Goal: Task Accomplishment & Management: Manage account settings

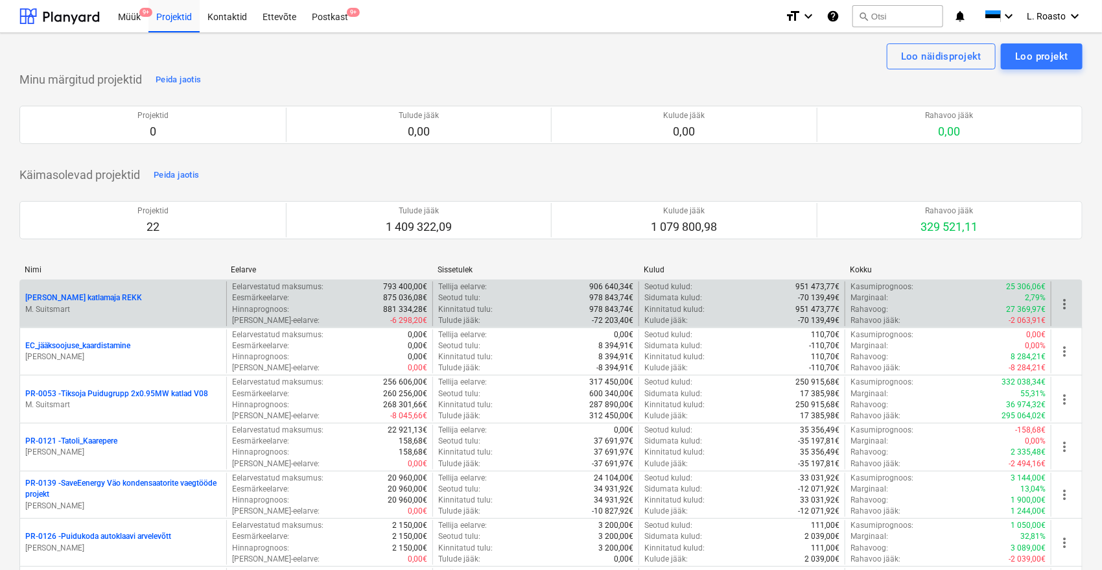
click at [104, 298] on p "[PERSON_NAME] katlamaja REKK" at bounding box center [83, 297] width 117 height 11
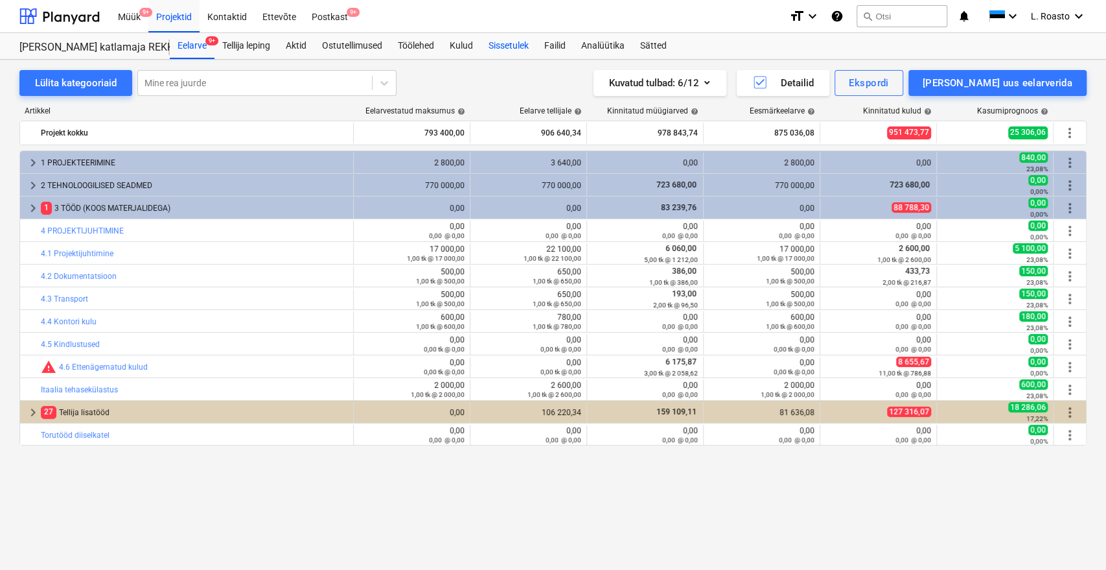
click at [522, 51] on div "Sissetulek" at bounding box center [509, 46] width 56 height 26
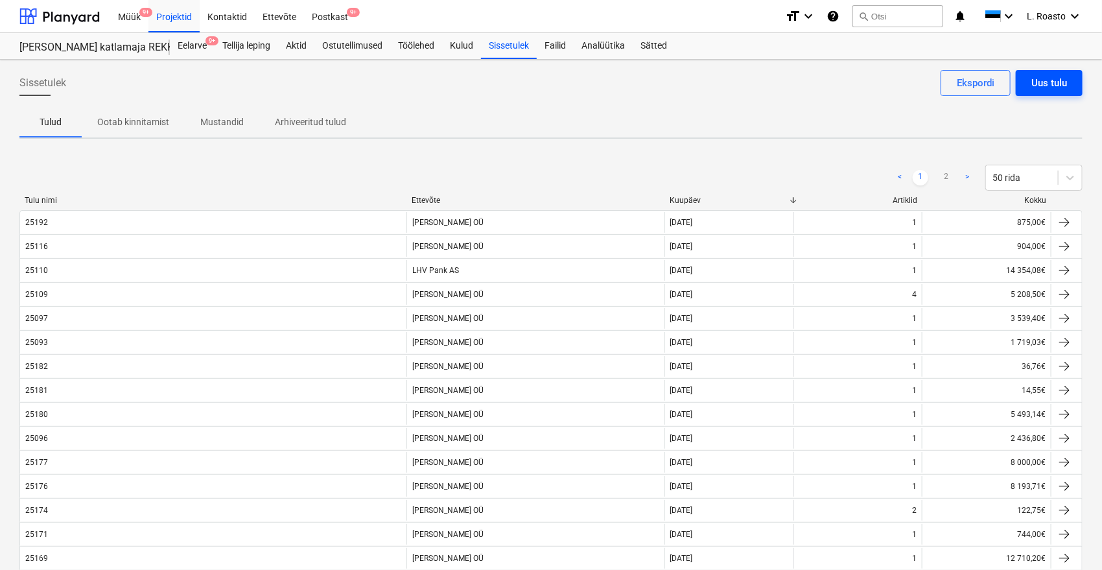
click at [1044, 82] on div "Uus tulu" at bounding box center [1049, 83] width 36 height 17
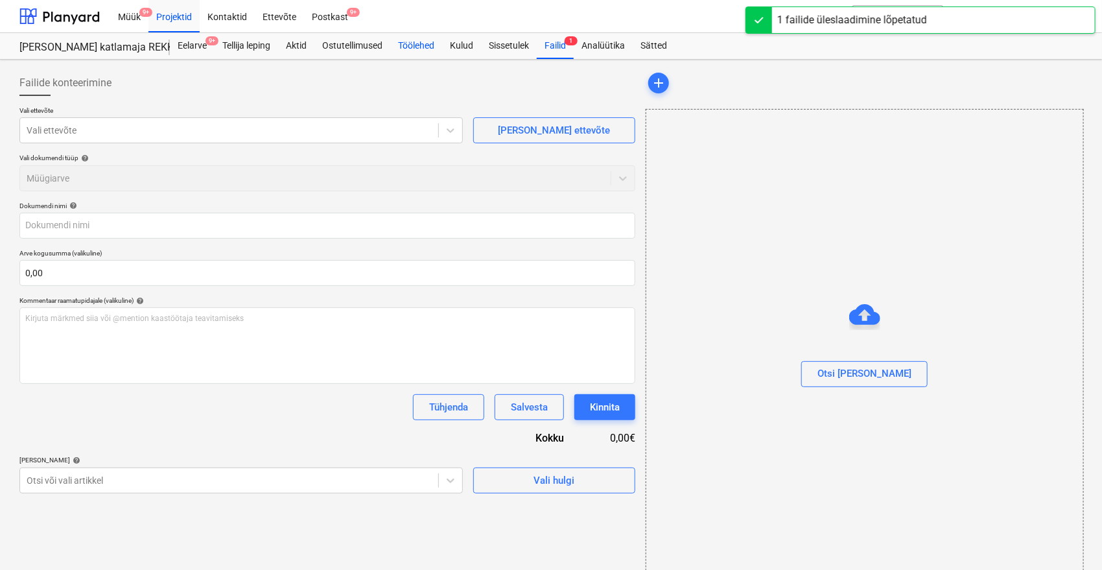
type input "25198_Vara_arve.pdf"
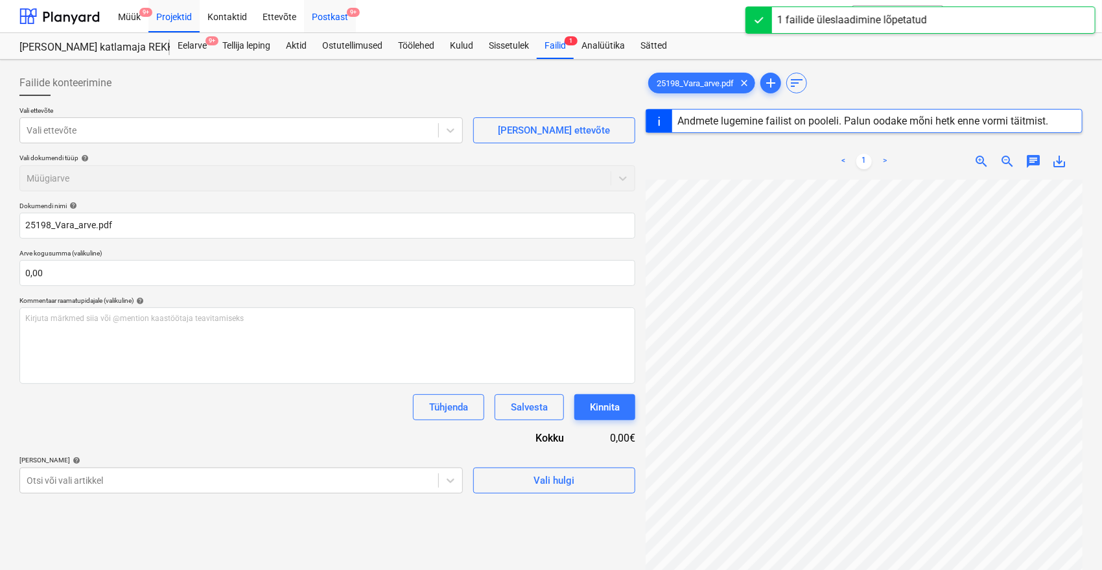
click at [328, 16] on div "Postkast 9+" at bounding box center [330, 15] width 52 height 33
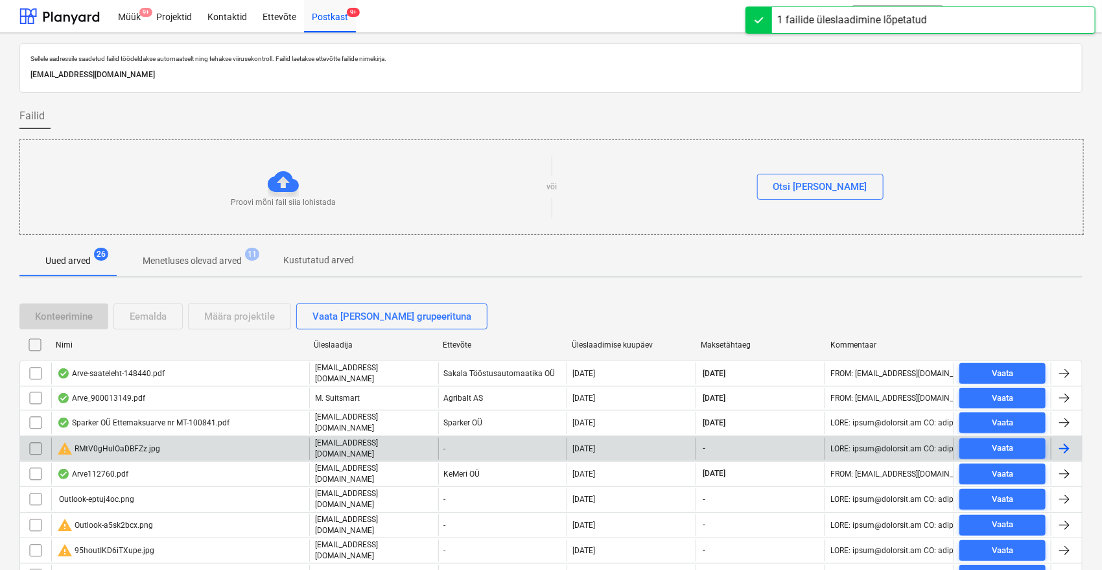
click at [36, 447] on input "checkbox" at bounding box center [35, 448] width 21 height 21
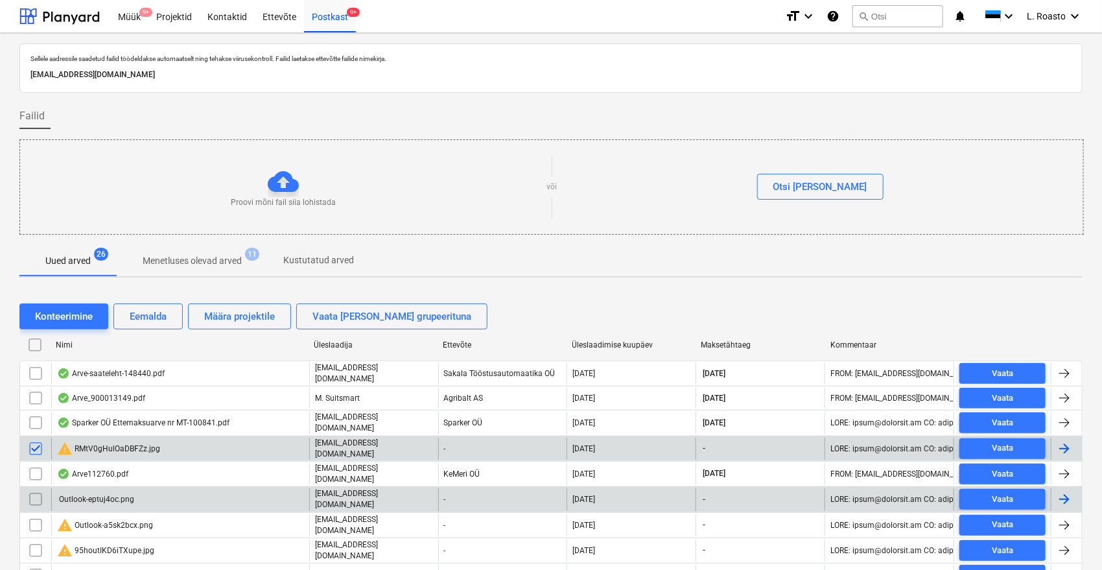
click at [32, 493] on input "checkbox" at bounding box center [35, 499] width 21 height 21
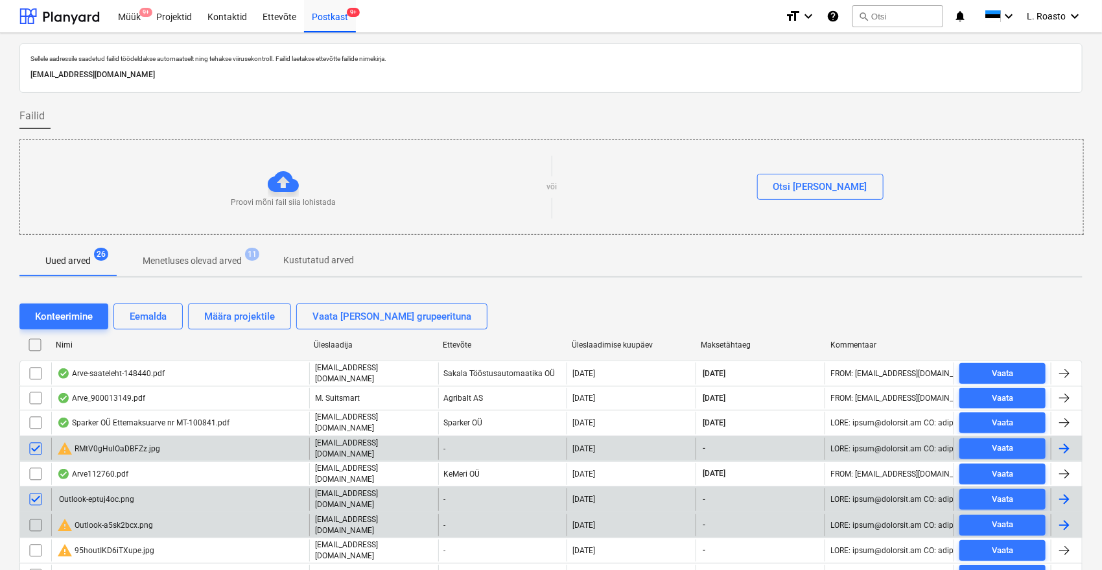
click at [34, 519] on input "checkbox" at bounding box center [35, 525] width 21 height 21
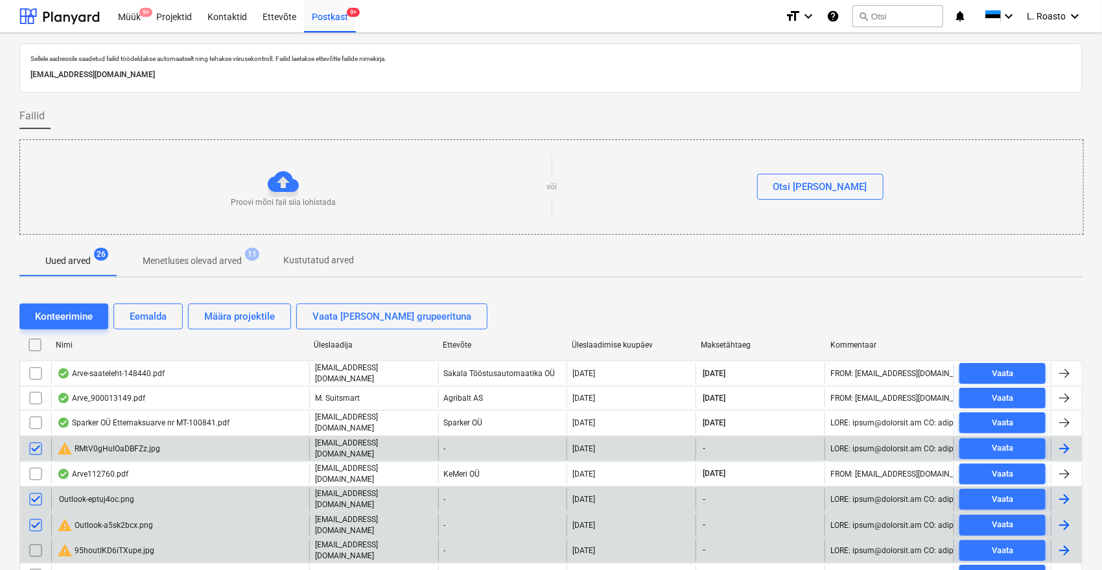
click at [36, 540] on input "checkbox" at bounding box center [35, 550] width 21 height 21
click at [146, 320] on div "Eemalda" at bounding box center [148, 316] width 37 height 17
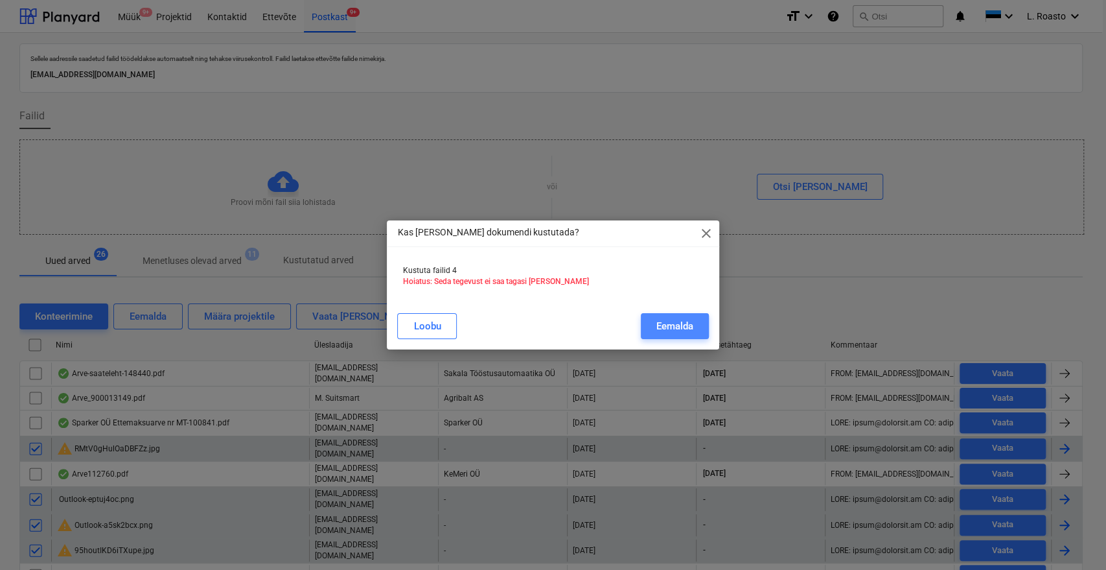
click at [673, 323] on div "Eemalda" at bounding box center [675, 326] width 37 height 17
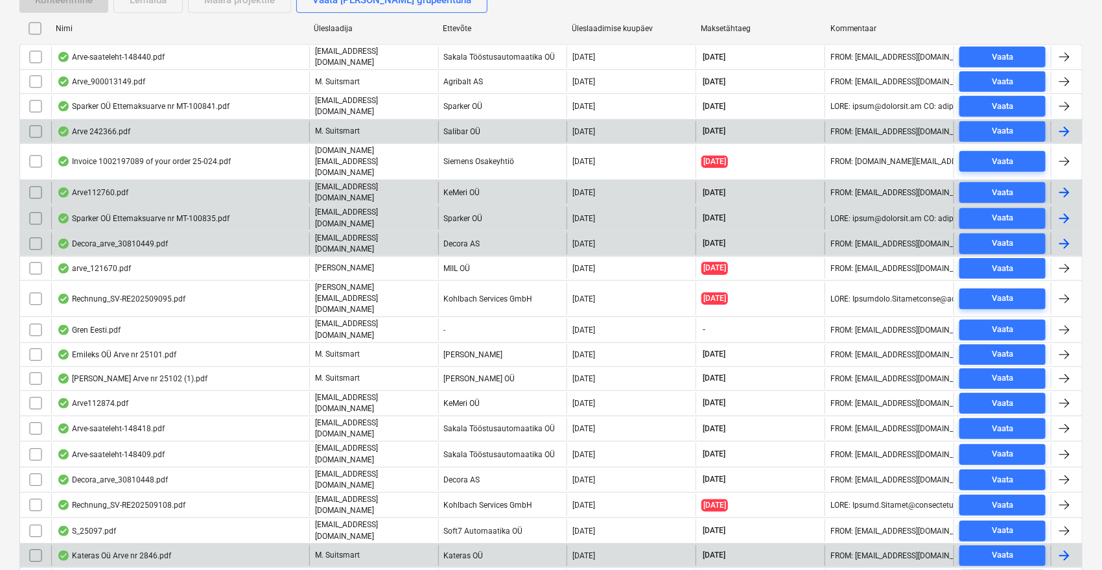
scroll to position [291, 0]
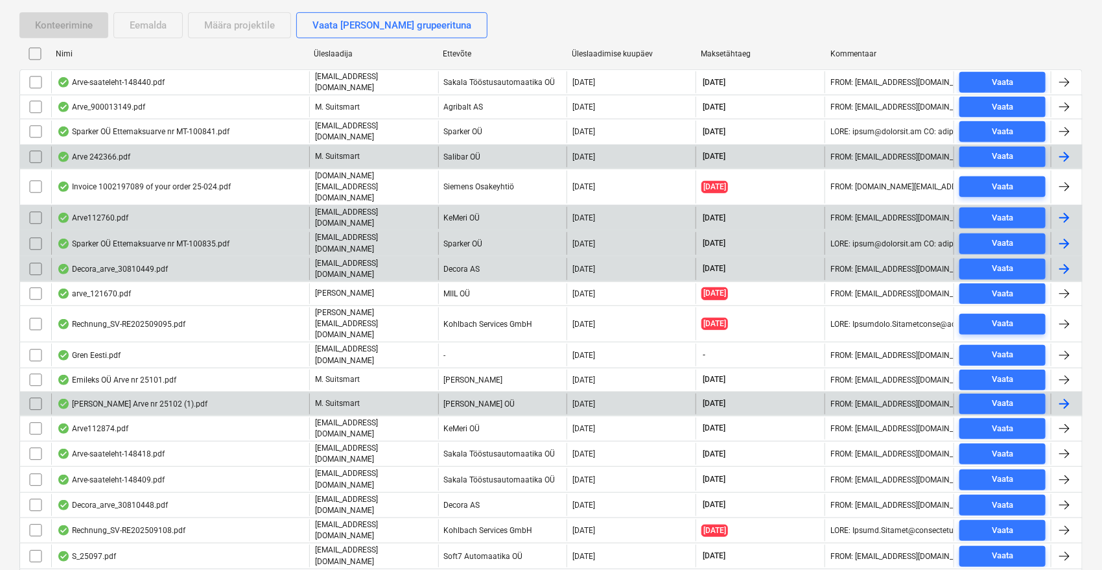
click at [181, 399] on div "[PERSON_NAME] Arve nr 25102 (1).pdf" at bounding box center [132, 404] width 150 height 10
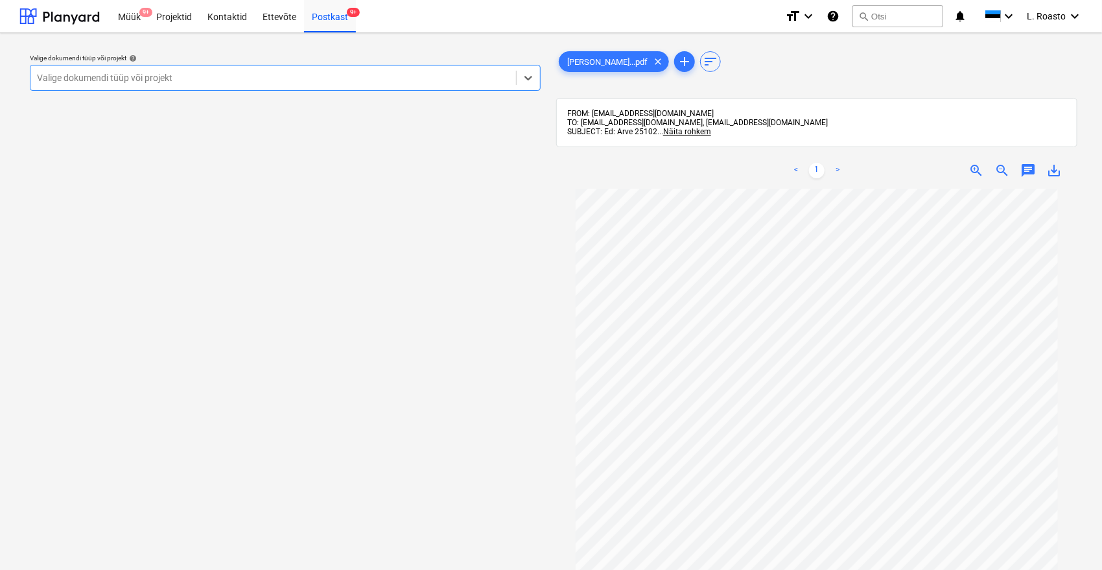
click at [357, 82] on div at bounding box center [273, 77] width 473 height 13
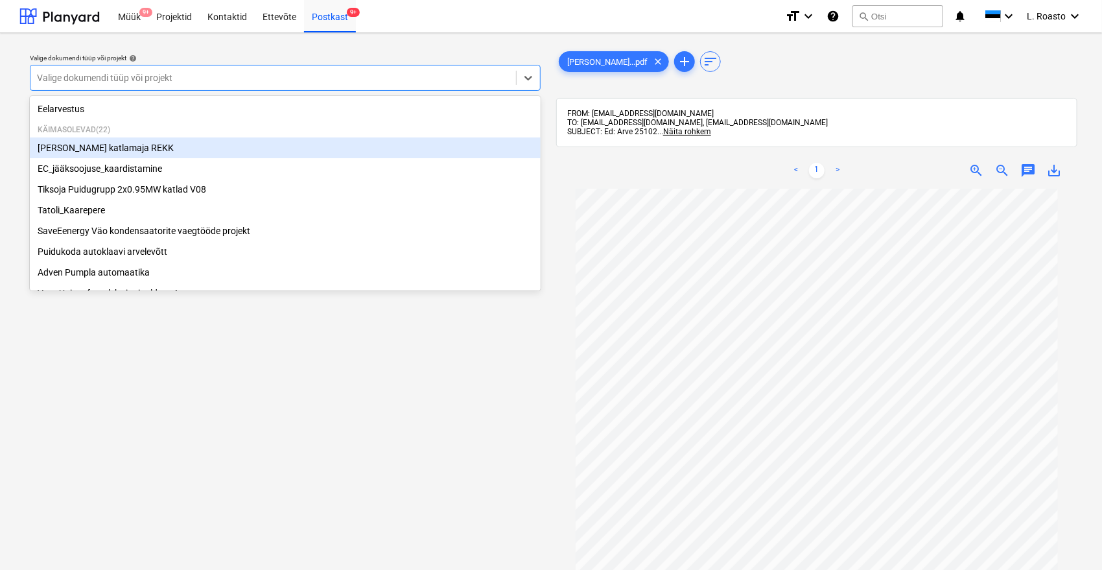
click at [207, 148] on div "[PERSON_NAME] katlamaja REKK" at bounding box center [285, 147] width 511 height 21
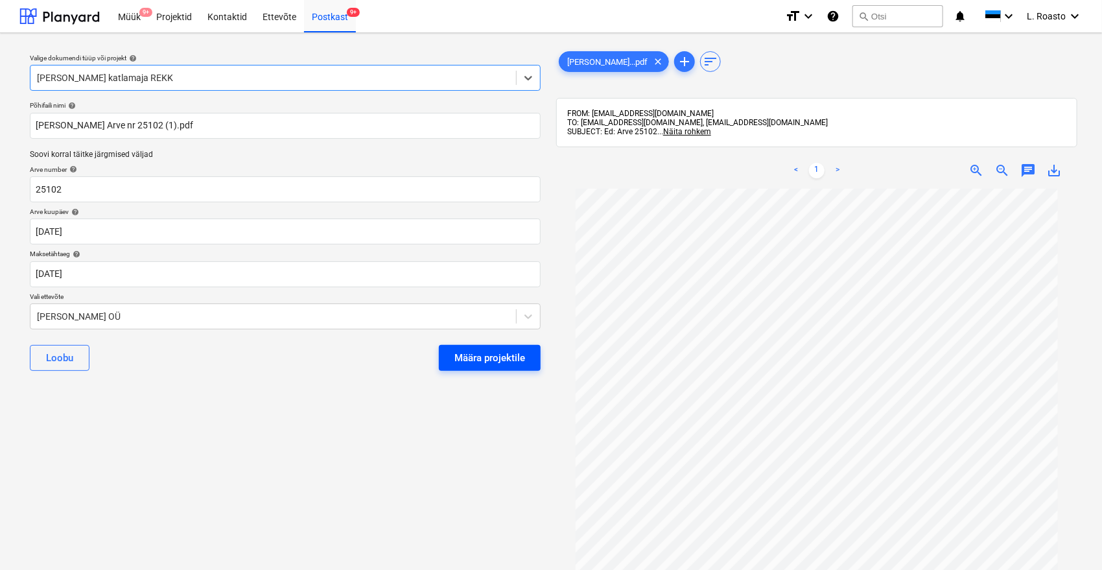
click at [465, 358] on div "Määra projektile" at bounding box center [489, 357] width 71 height 17
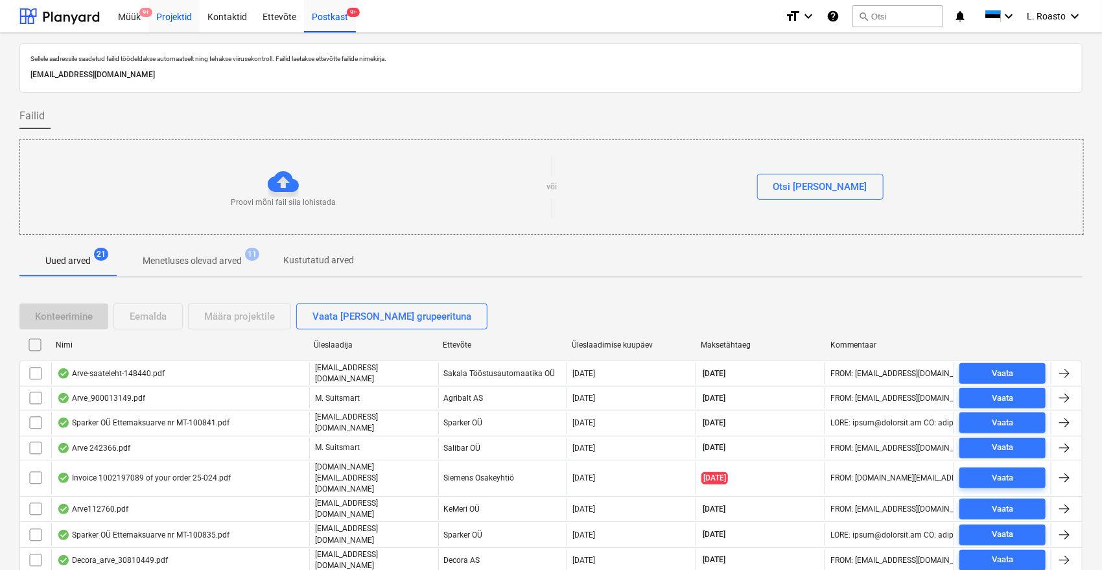
click at [187, 20] on div "Projektid" at bounding box center [173, 15] width 51 height 33
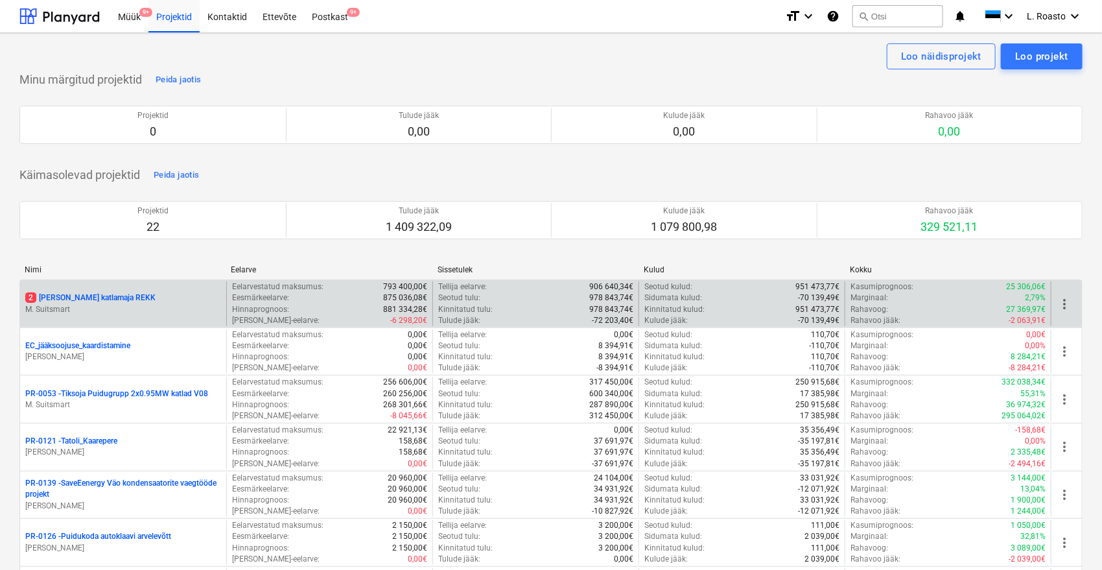
click at [119, 296] on p "2 [PERSON_NAME] katlamaja REKK" at bounding box center [90, 297] width 130 height 11
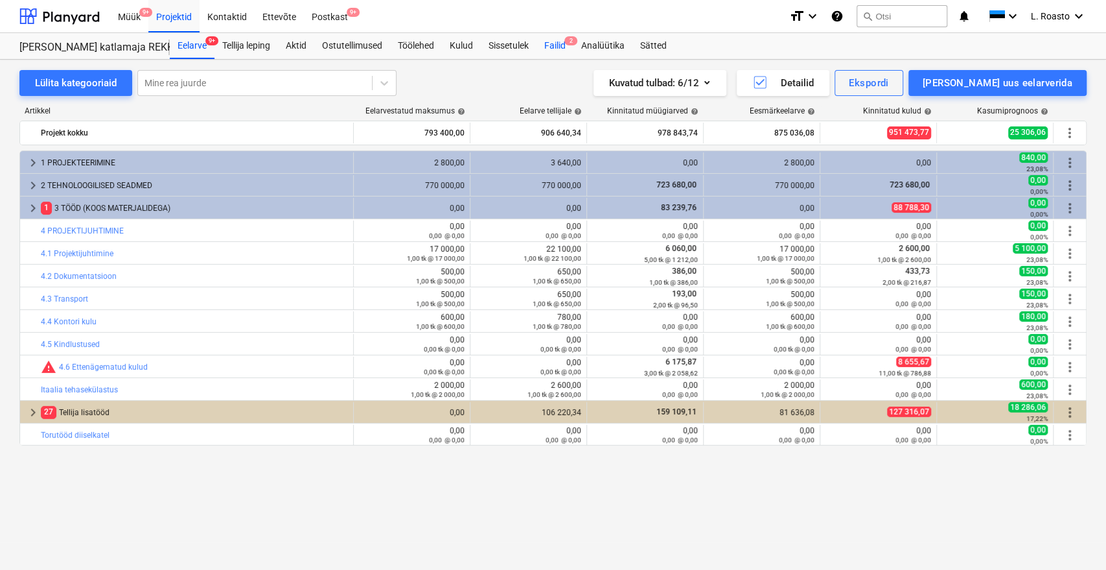
click at [550, 45] on div "Failid 2" at bounding box center [555, 46] width 37 height 26
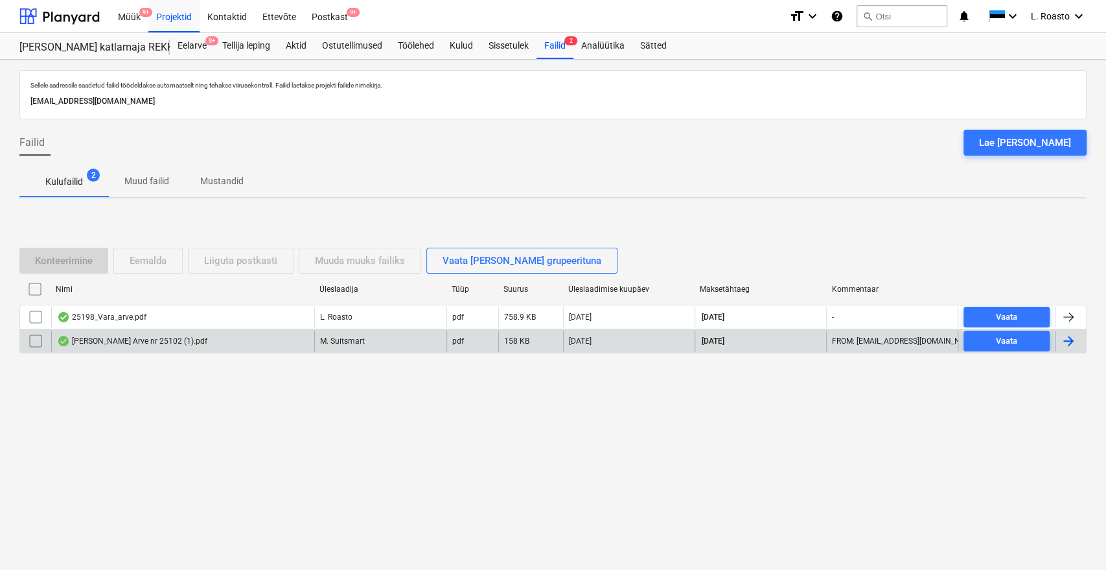
click at [1066, 343] on div at bounding box center [1069, 341] width 16 height 16
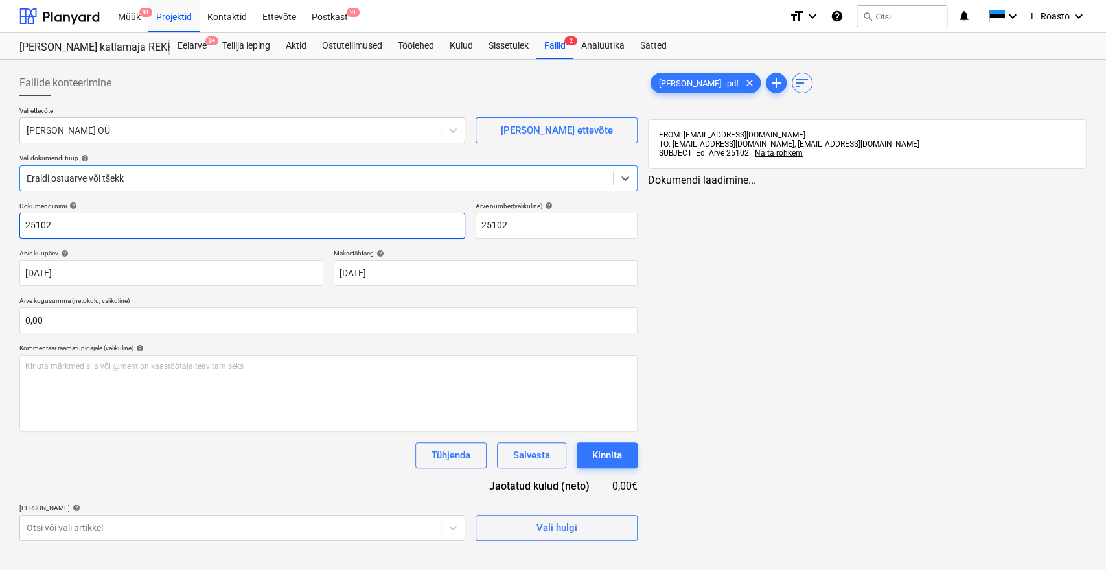
click at [26, 220] on input "25102" at bounding box center [242, 226] width 446 height 26
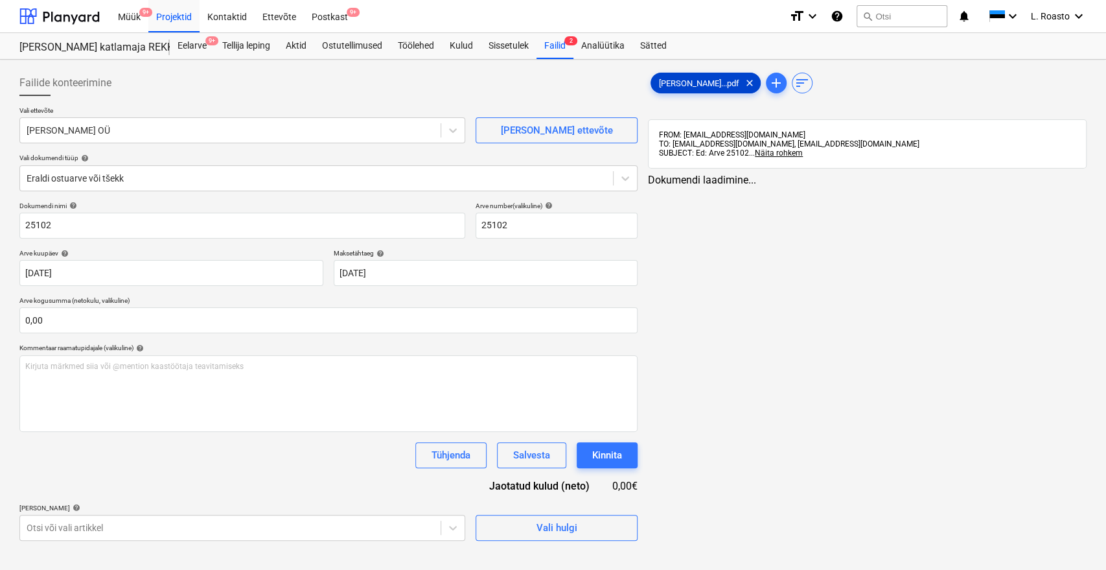
click at [682, 86] on span "[PERSON_NAME]...pdf" at bounding box center [699, 83] width 96 height 10
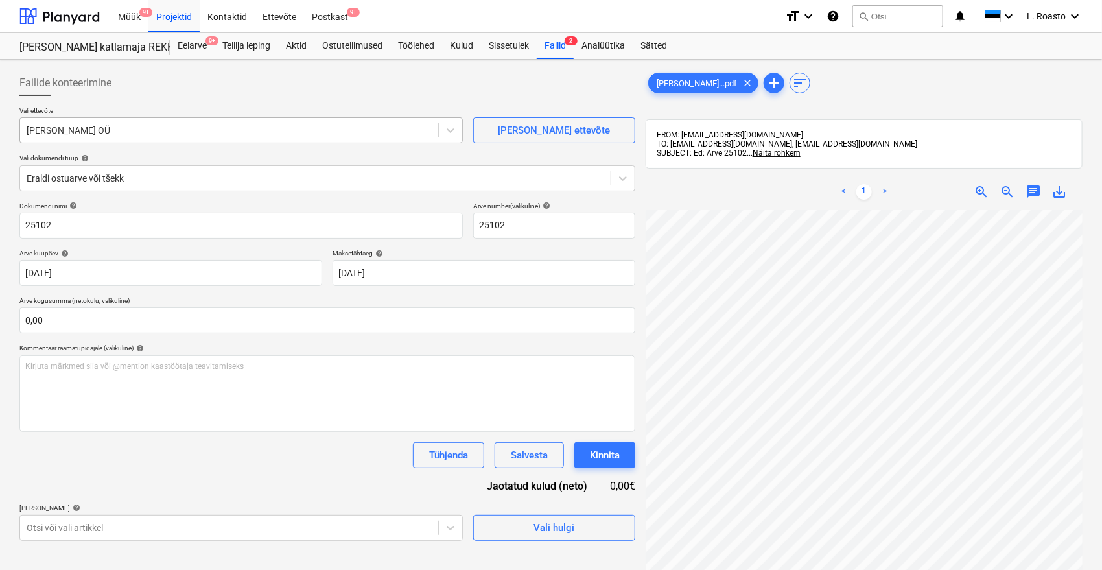
click at [100, 126] on div at bounding box center [229, 130] width 405 height 13
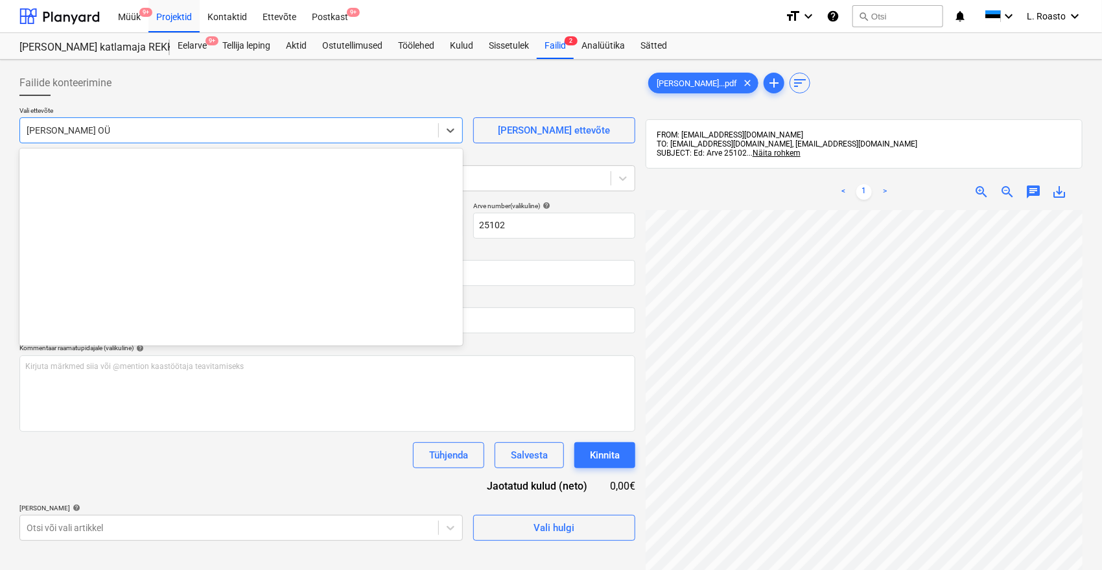
scroll to position [8348, 0]
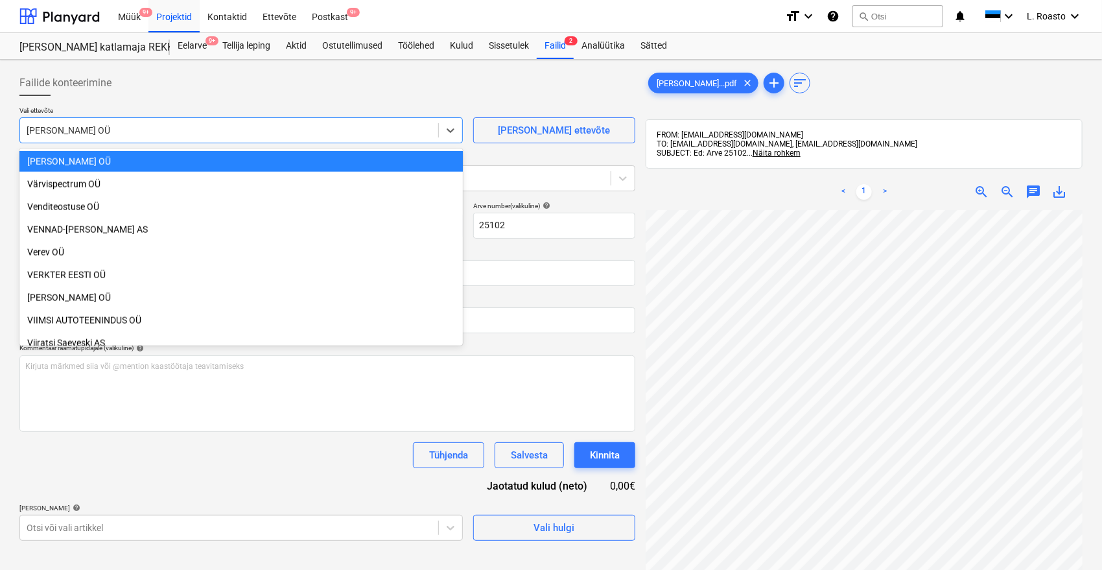
type input "<"
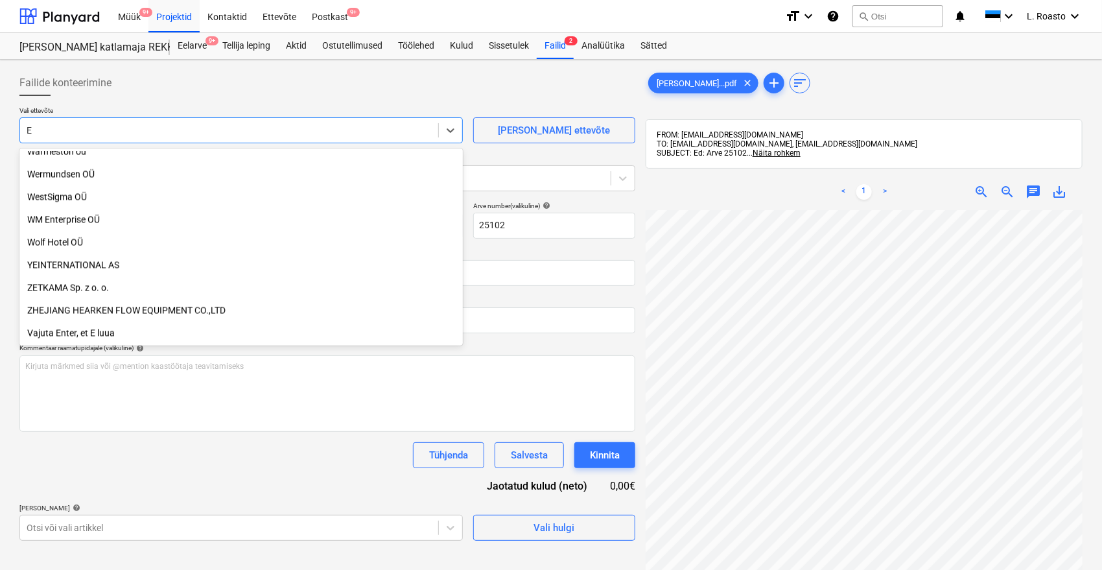
scroll to position [6180, 0]
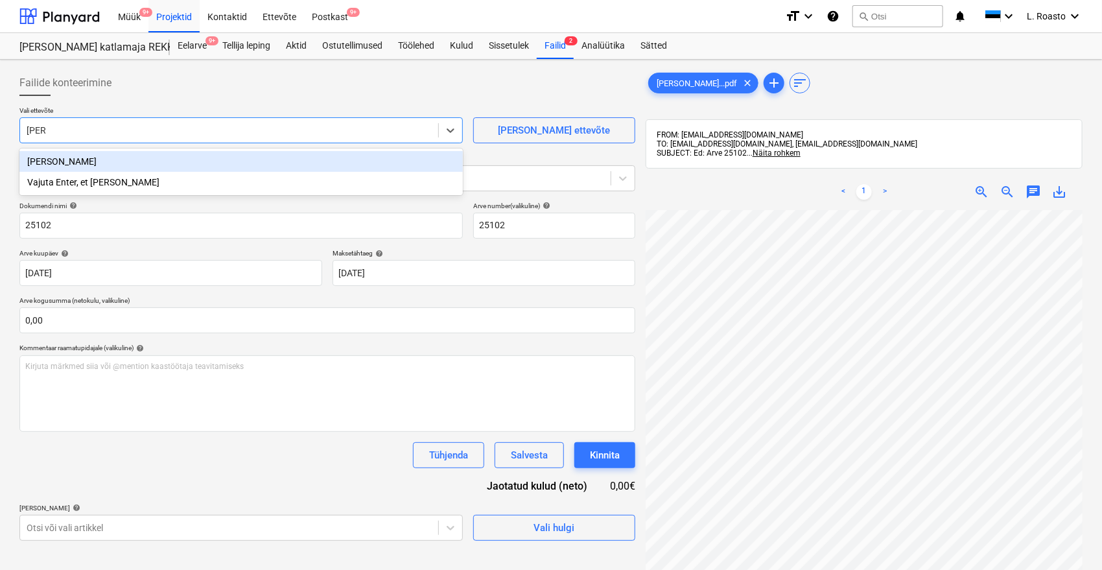
type input "[PERSON_NAME]"
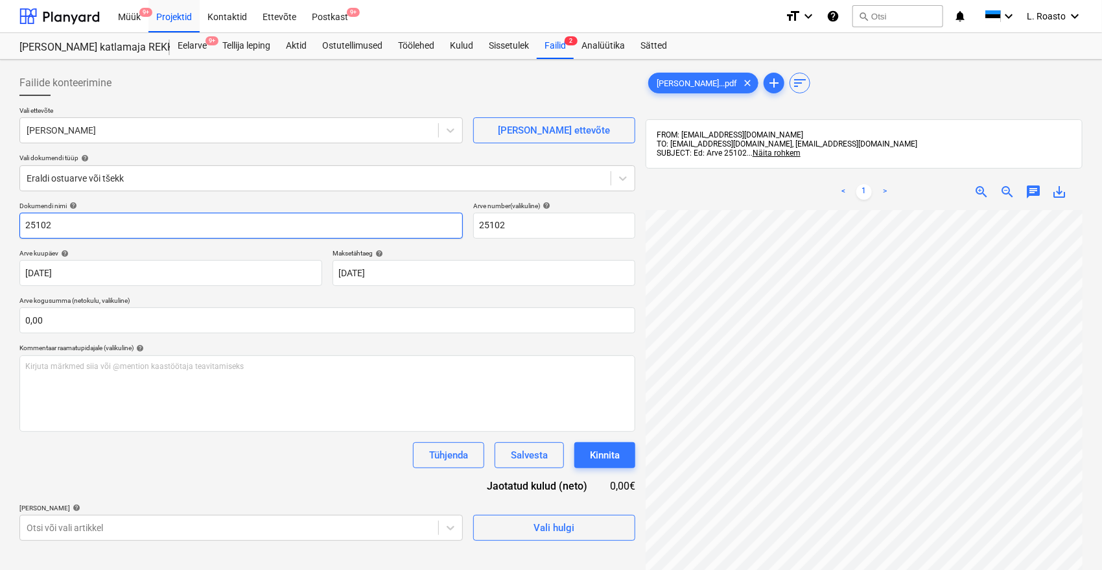
click at [25, 224] on input "25102" at bounding box center [240, 226] width 443 height 26
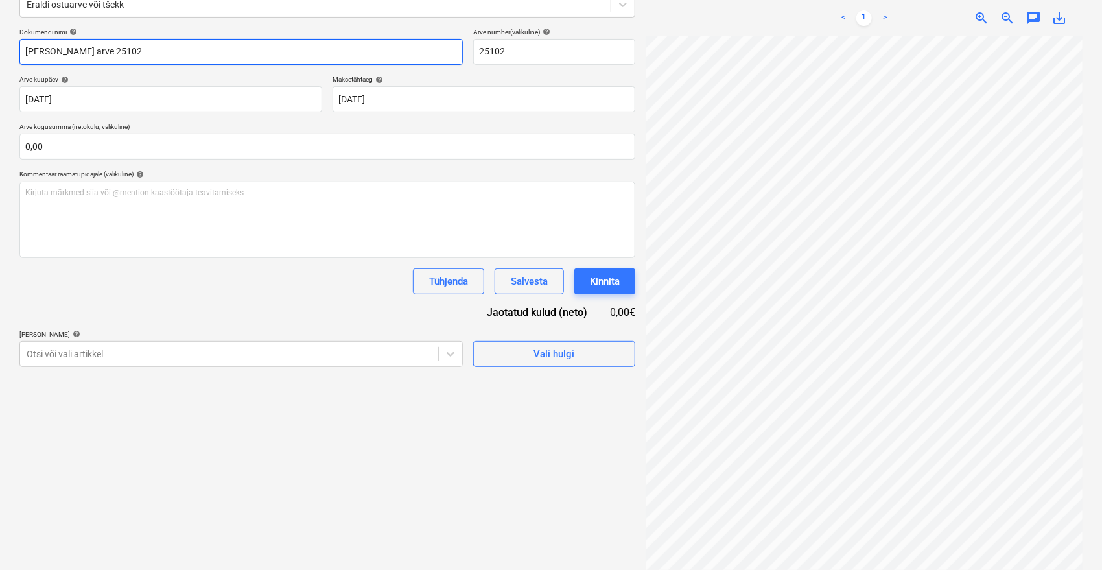
scroll to position [184, 0]
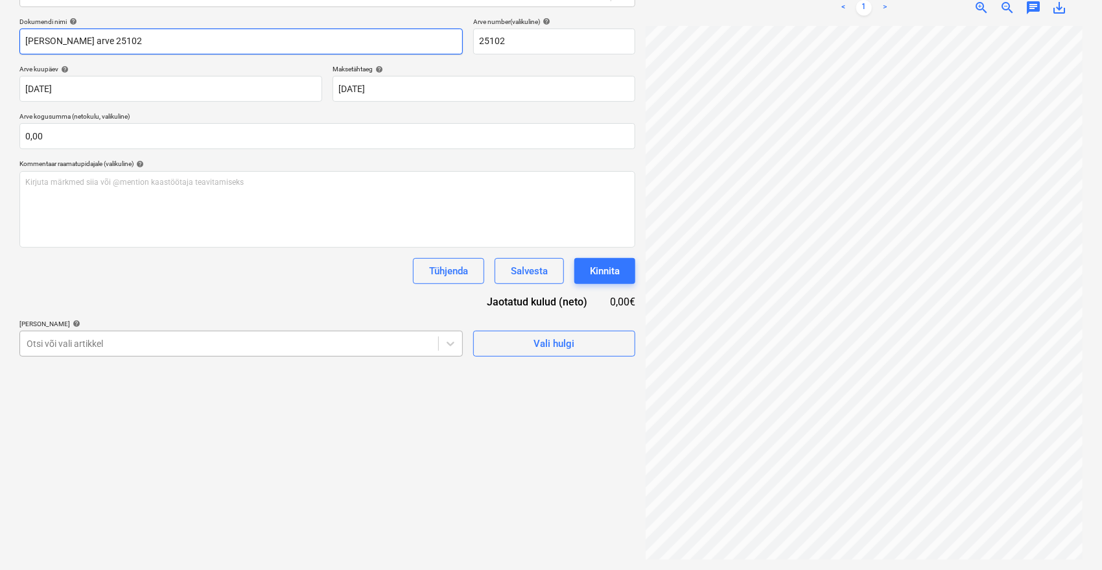
type input "[PERSON_NAME] arve 25102"
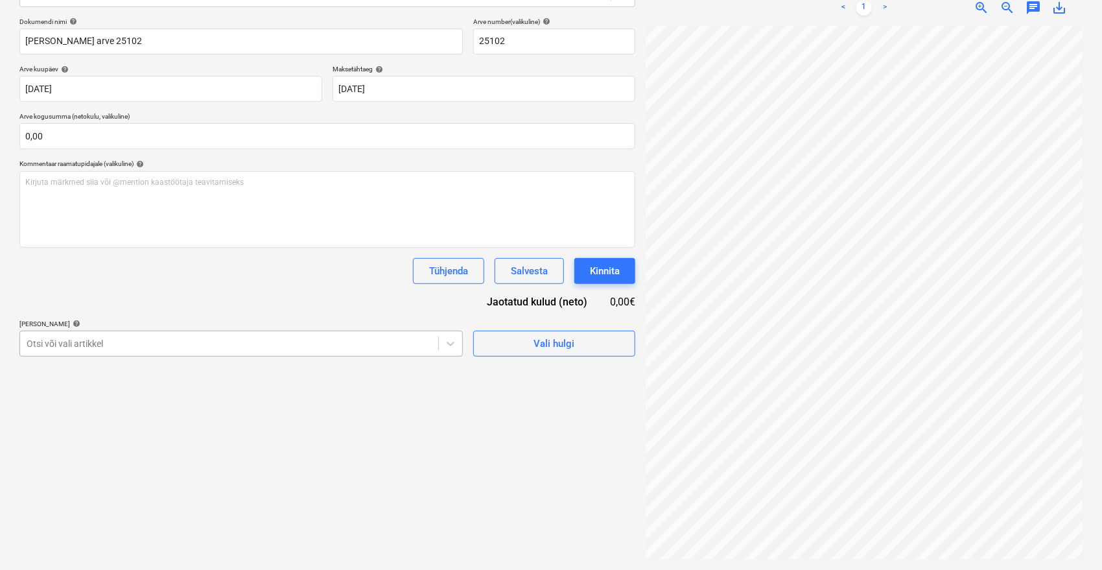
click at [153, 337] on div at bounding box center [229, 343] width 405 height 13
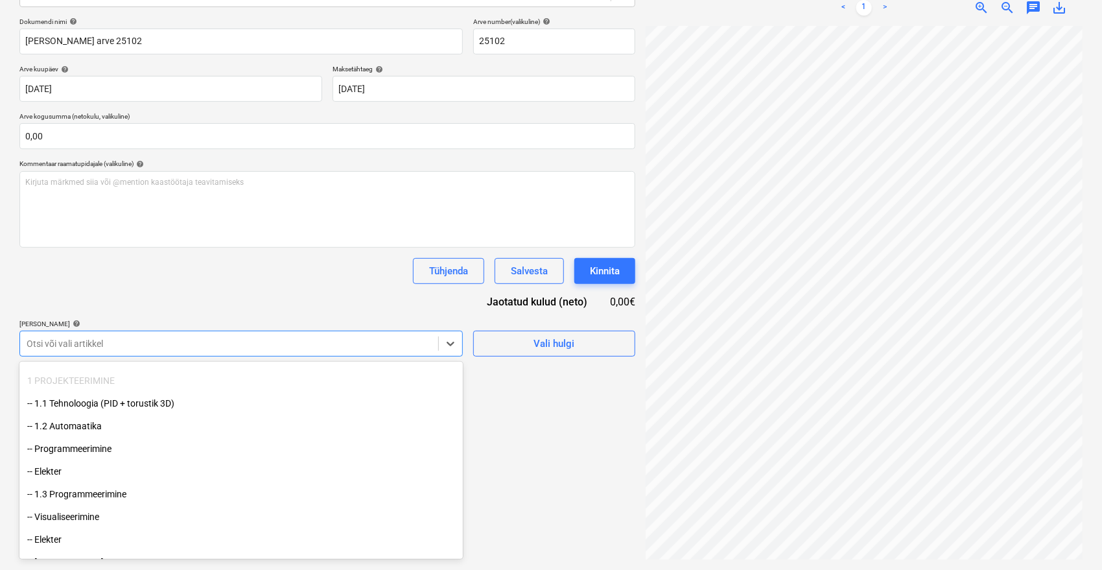
scroll to position [0, 0]
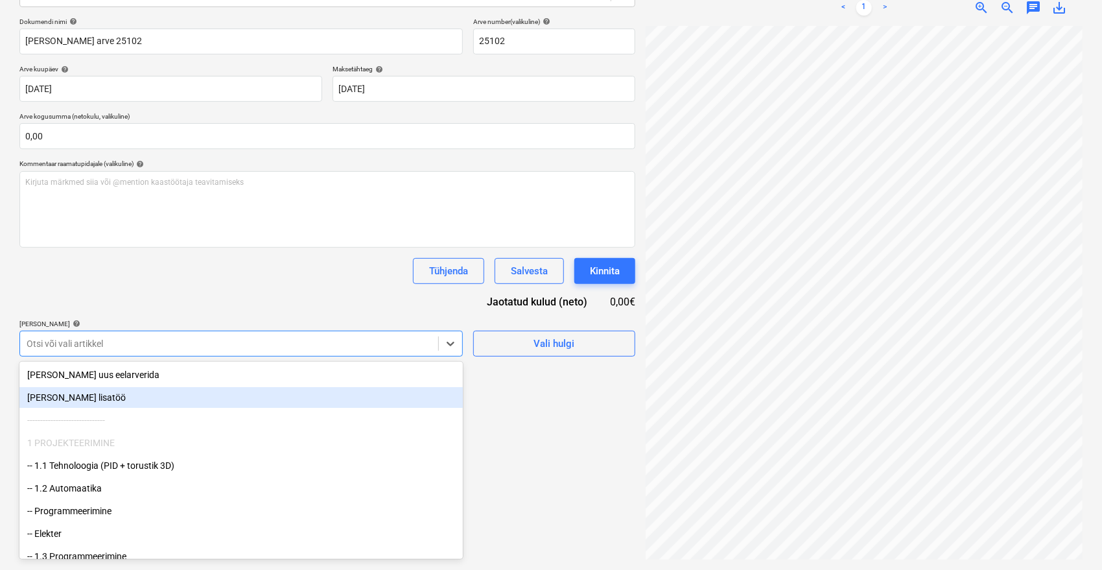
click at [64, 393] on div "[PERSON_NAME] lisatöö" at bounding box center [240, 397] width 443 height 21
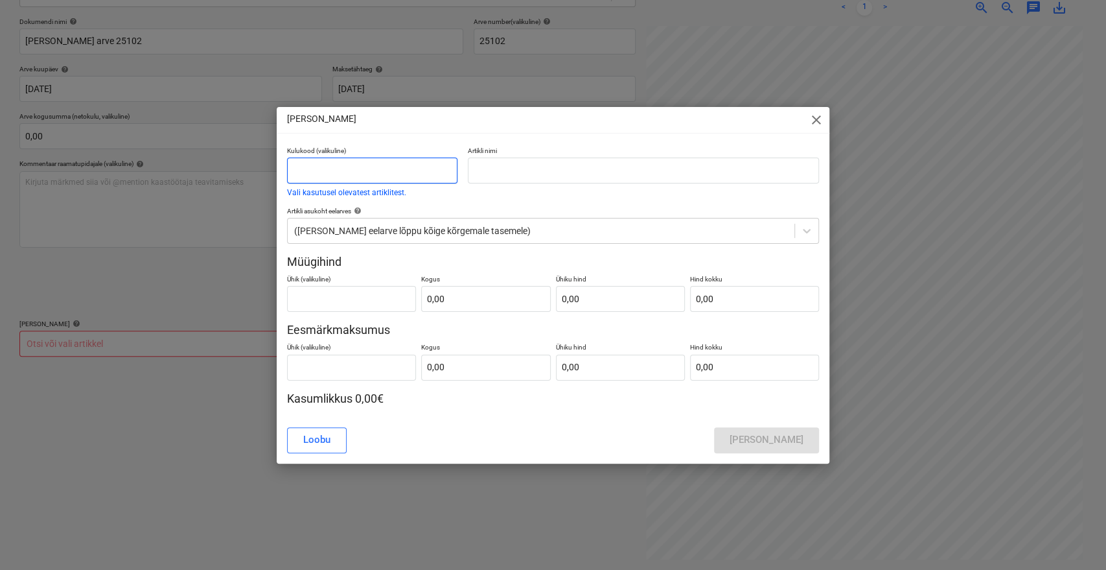
click at [388, 169] on input "text" at bounding box center [372, 171] width 170 height 26
type input "lisamüük"
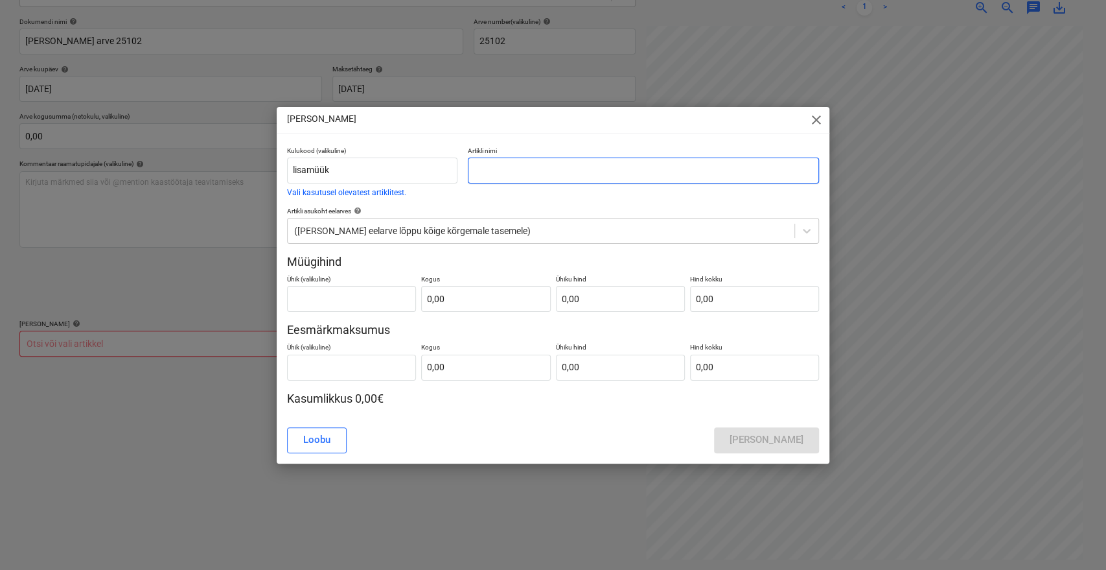
click at [508, 175] on input "text" at bounding box center [643, 171] width 351 height 26
type input "[PERSON_NAME] 25102"
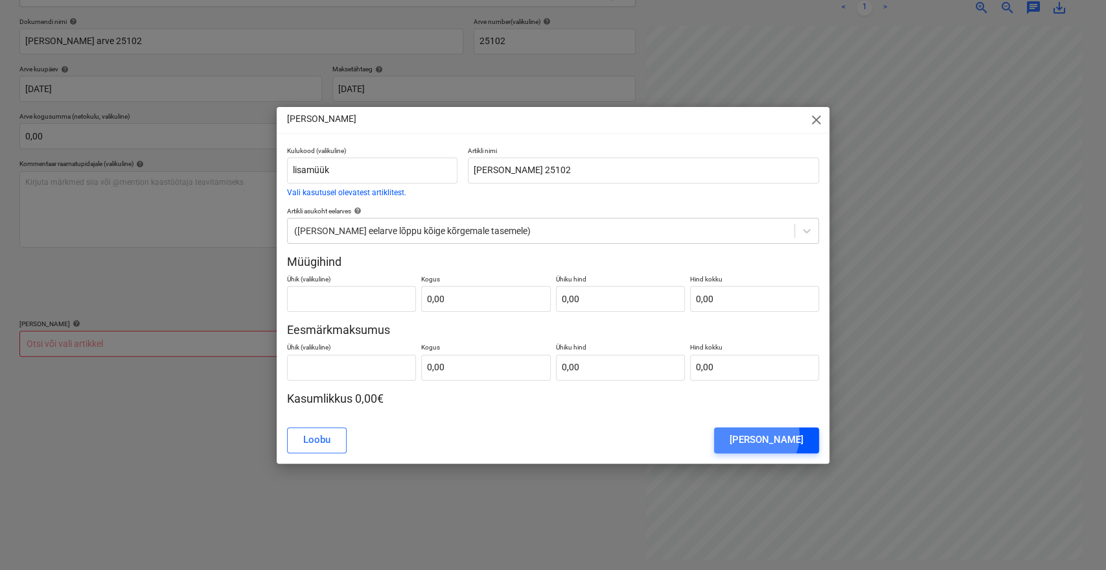
click at [775, 436] on div "[PERSON_NAME]" at bounding box center [767, 439] width 74 height 17
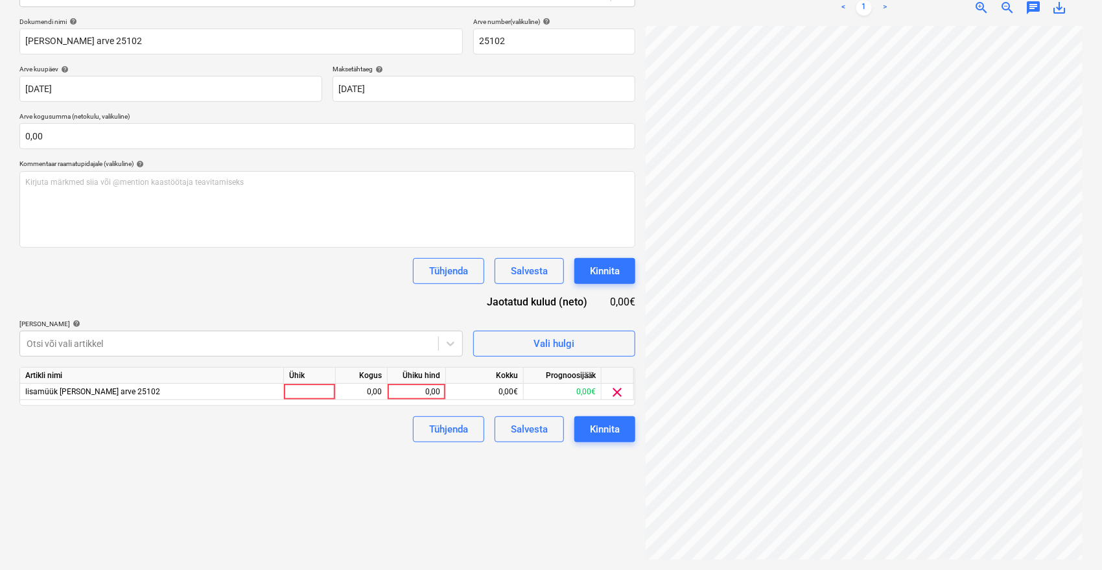
scroll to position [47, 52]
click at [424, 393] on div "0,00" at bounding box center [416, 392] width 47 height 16
type input "6511,90"
click at [272, 512] on div "Failide konteerimine Vali ettevõte Emileks OÜ [PERSON_NAME] uus ettevõte Vali d…" at bounding box center [327, 223] width 626 height 684
click at [322, 461] on div "Failide konteerimine Vali ettevõte Emileks OÜ [PERSON_NAME] uus ettevõte Vali d…" at bounding box center [327, 223] width 626 height 684
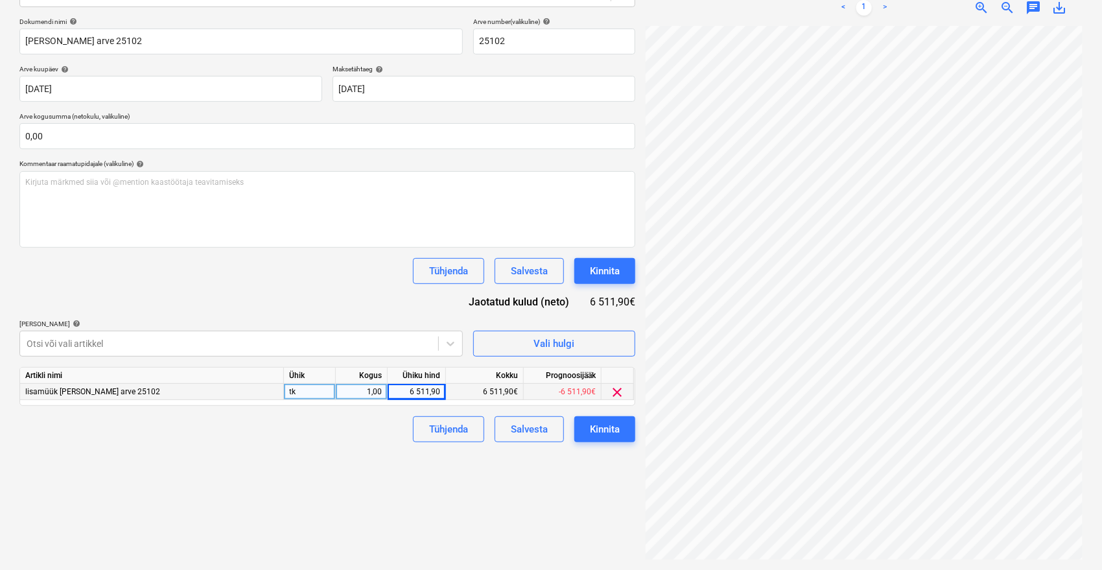
click at [218, 288] on div "Dokumendi nimi help [PERSON_NAME] arve 25102 Arve number (valikuline) help 2510…" at bounding box center [327, 230] width 616 height 425
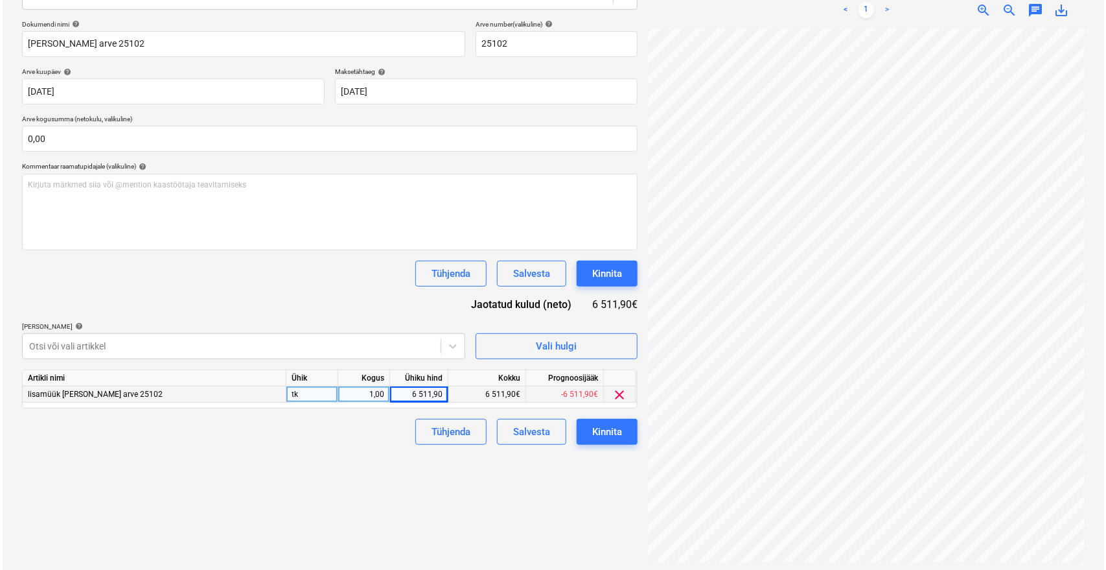
scroll to position [184, 0]
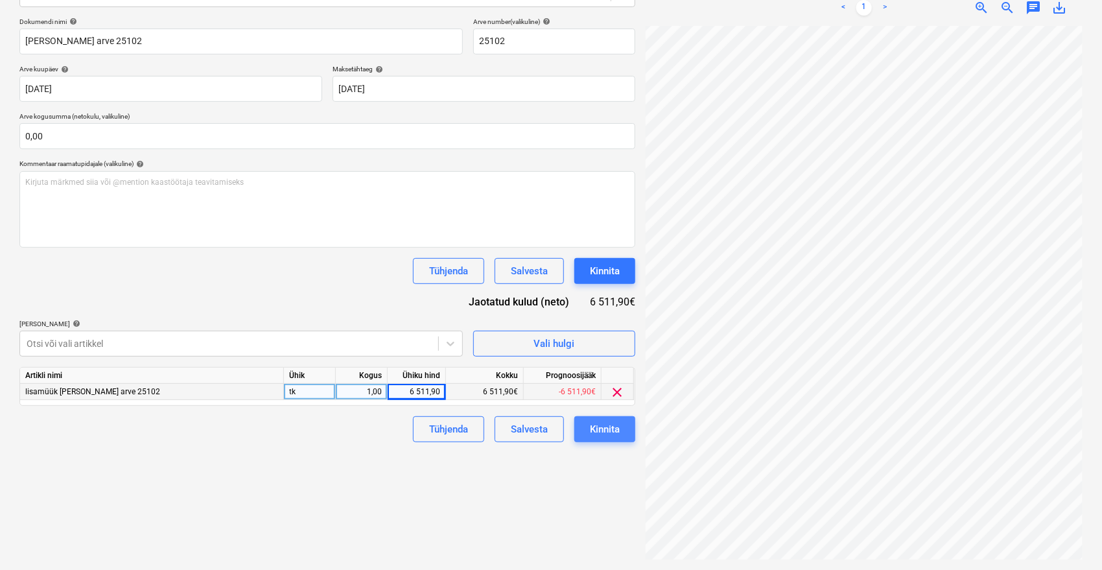
click at [602, 427] on div "Kinnita" at bounding box center [605, 429] width 30 height 17
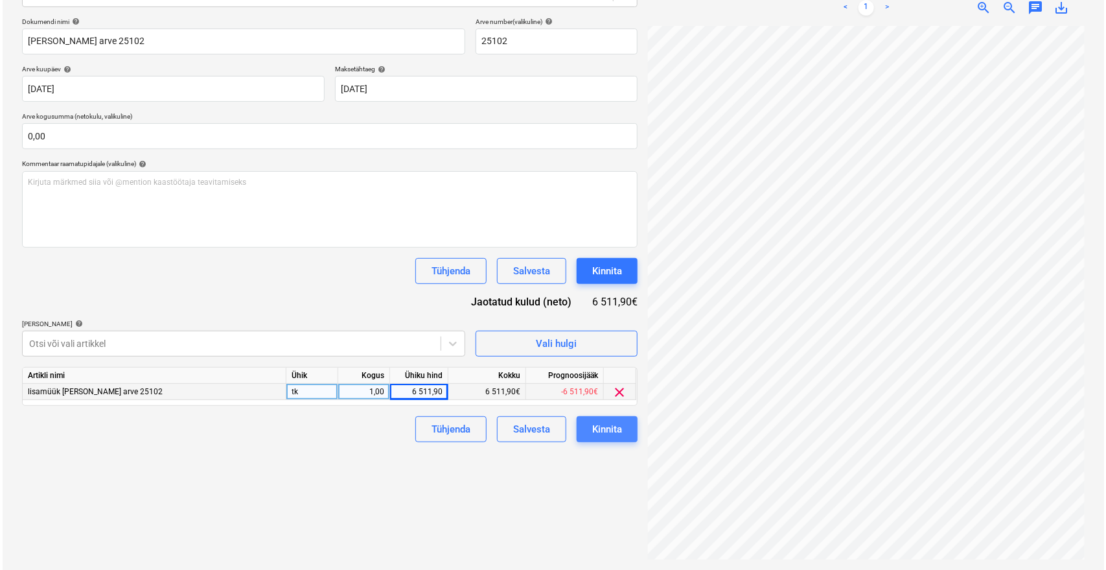
scroll to position [47, 52]
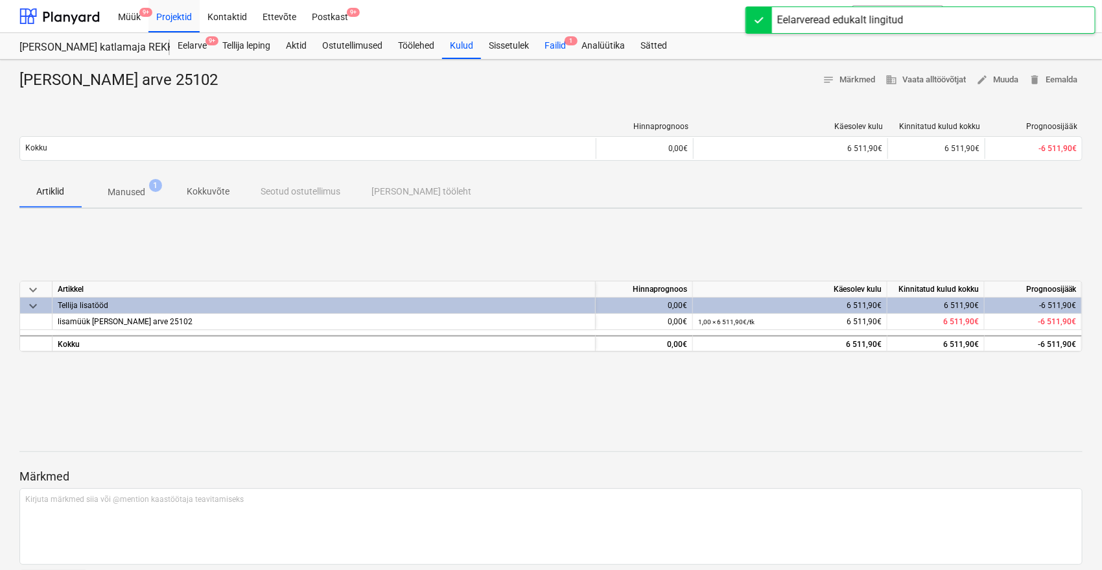
click at [568, 45] on div "Failid 1" at bounding box center [555, 46] width 37 height 26
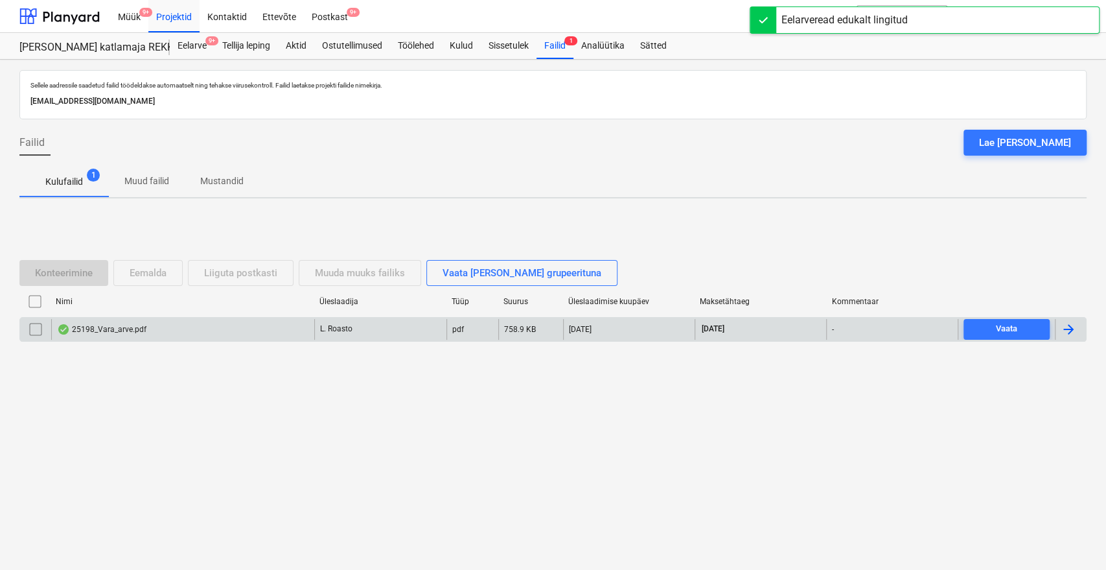
click at [149, 326] on div "25198_Vara_arve.pdf" at bounding box center [182, 329] width 263 height 21
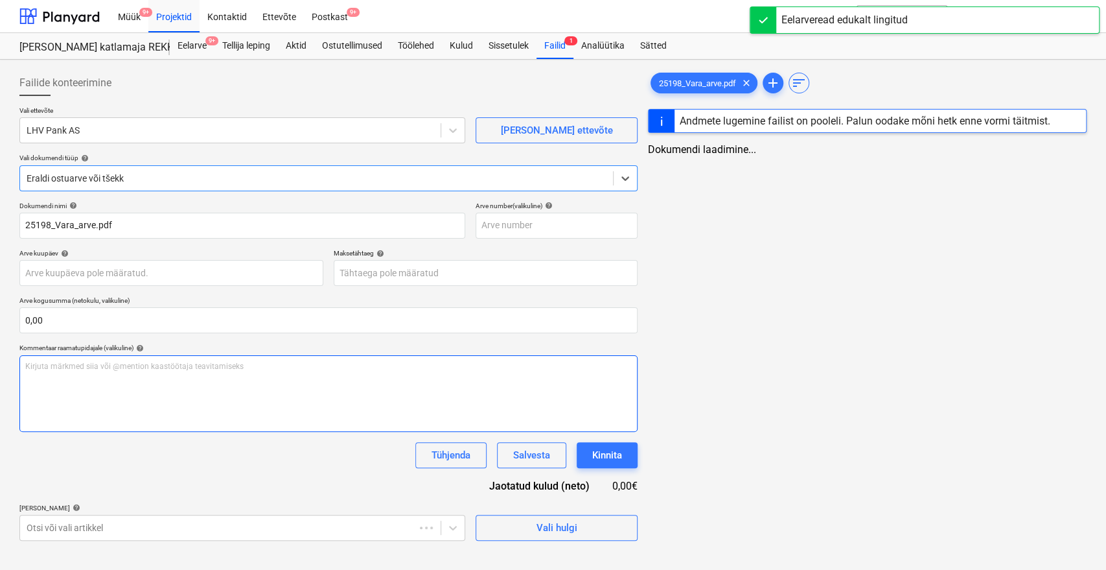
type input "25198"
type input "[DATE]"
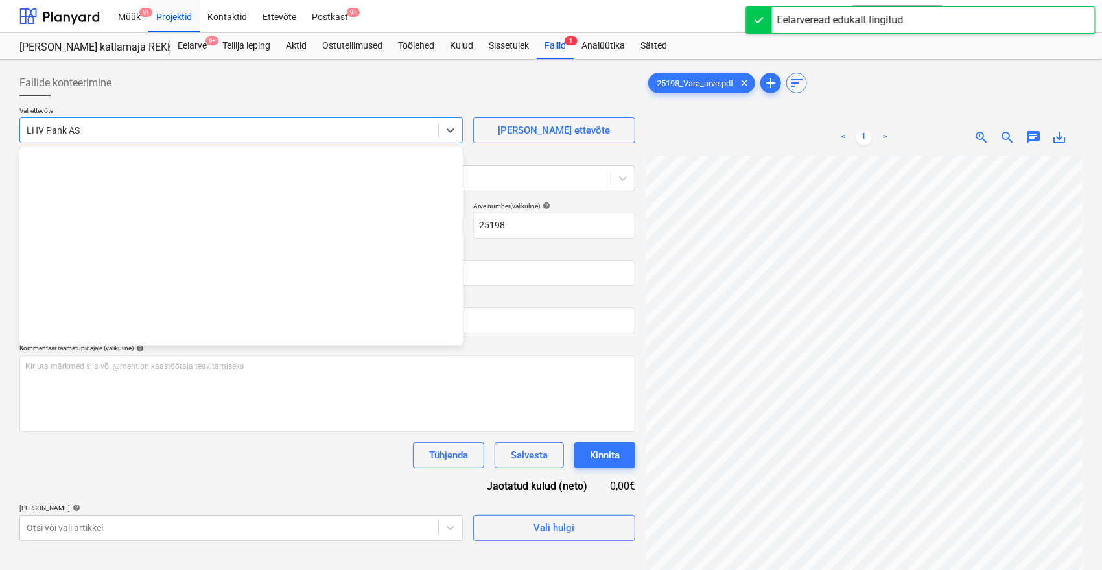
click at [104, 125] on div at bounding box center [229, 130] width 405 height 13
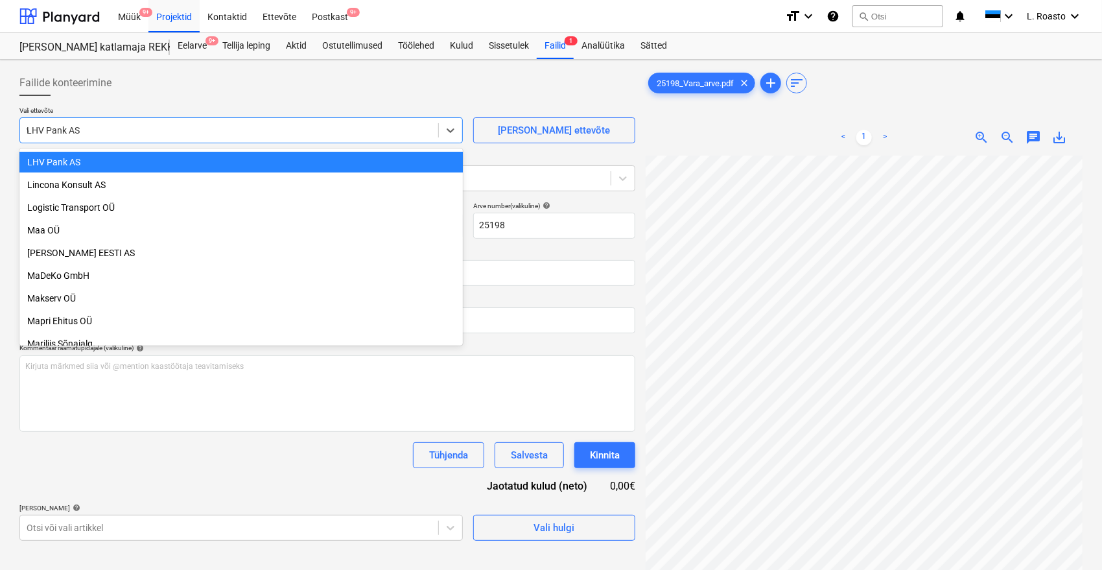
scroll to position [1552, 0]
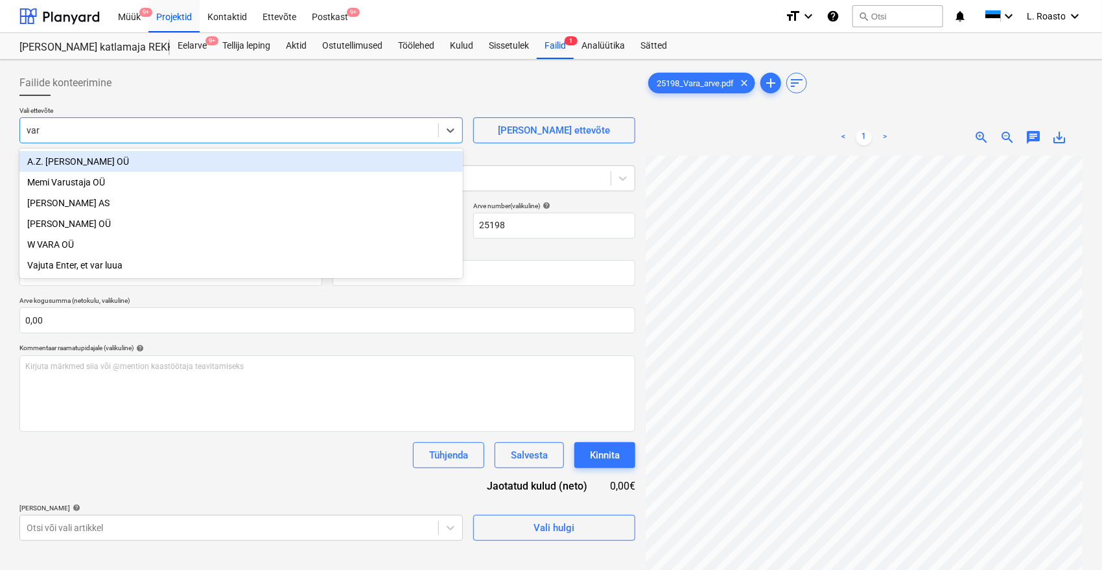
type input "vara"
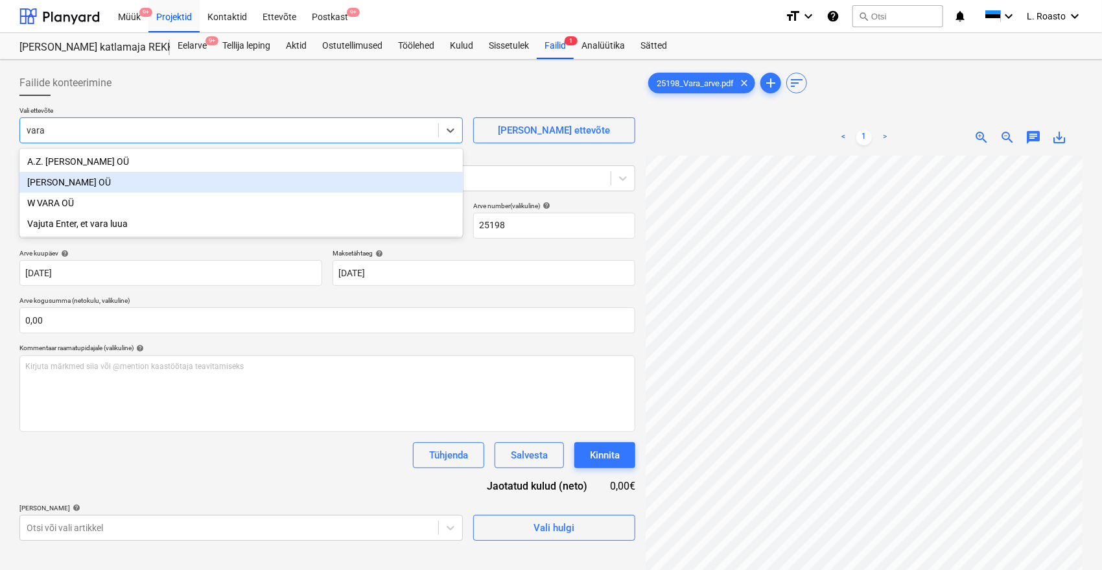
click at [103, 178] on div "[PERSON_NAME] OÜ" at bounding box center [240, 182] width 443 height 21
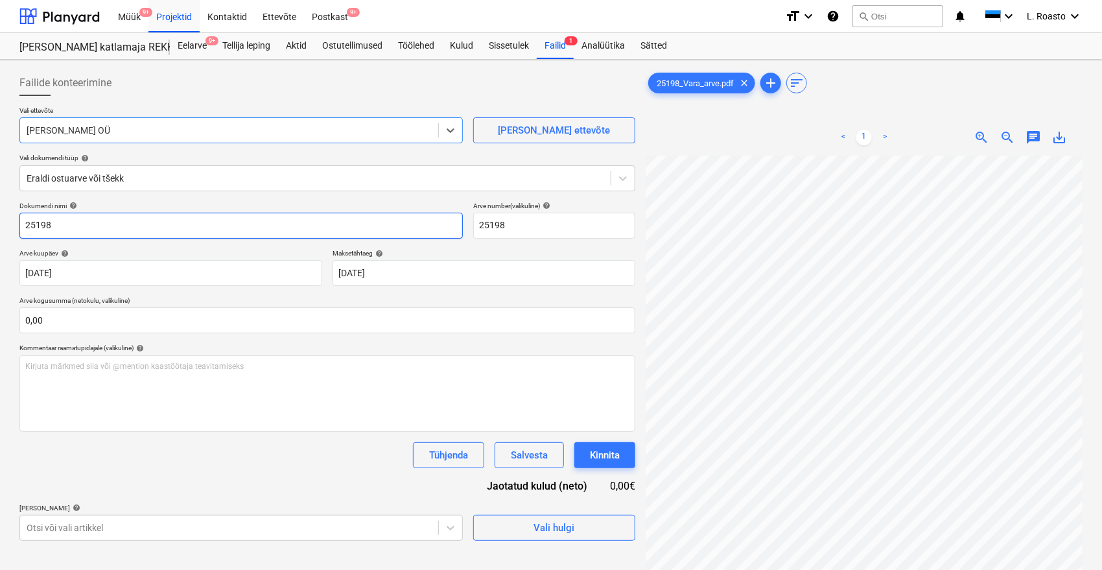
click at [23, 223] on input "25198" at bounding box center [240, 226] width 443 height 26
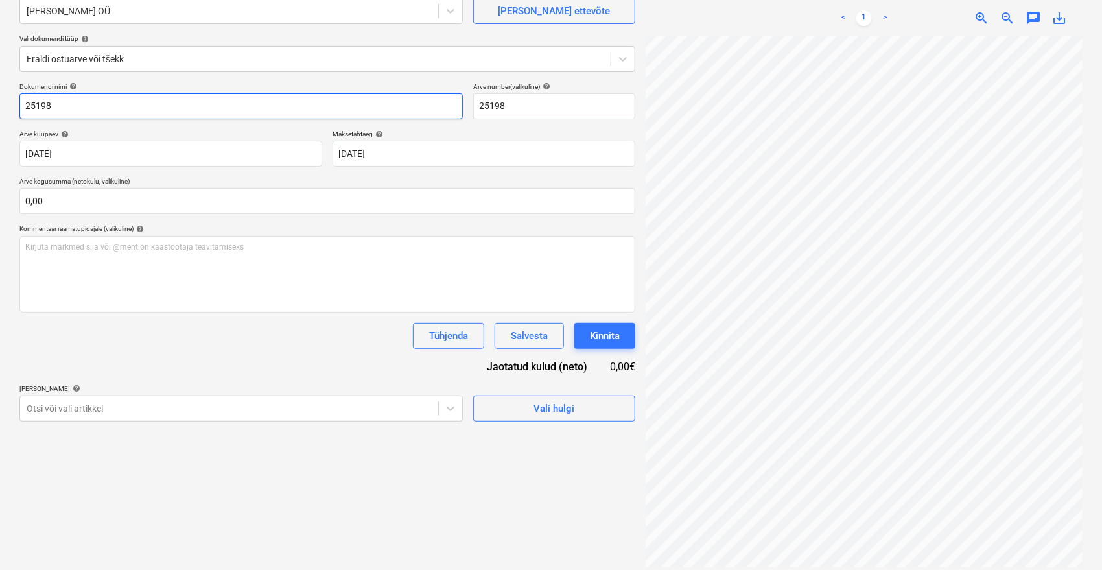
scroll to position [130, 0]
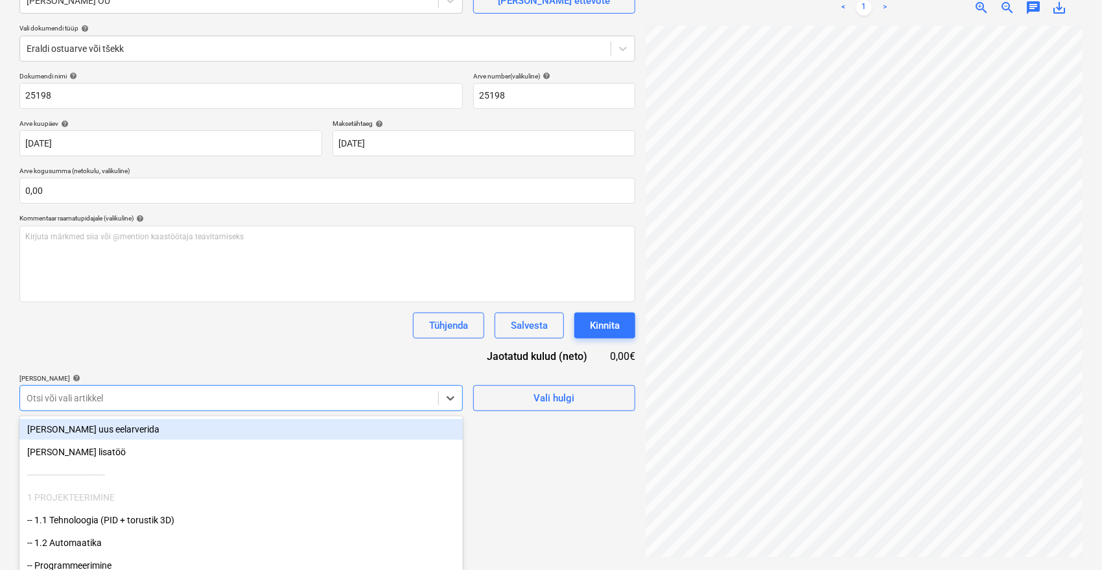
click at [250, 397] on body "Müük 9+ Projektid Kontaktid Ettevõte Postkast 9+ format_size keyboard_arrow_dow…" at bounding box center [551, 155] width 1102 height 570
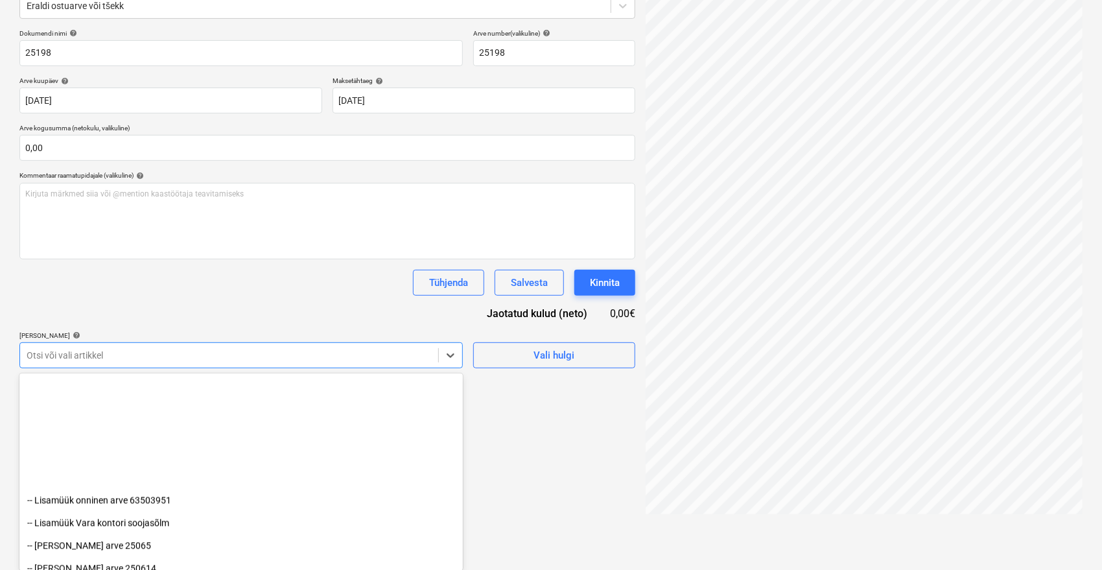
scroll to position [1597, 0]
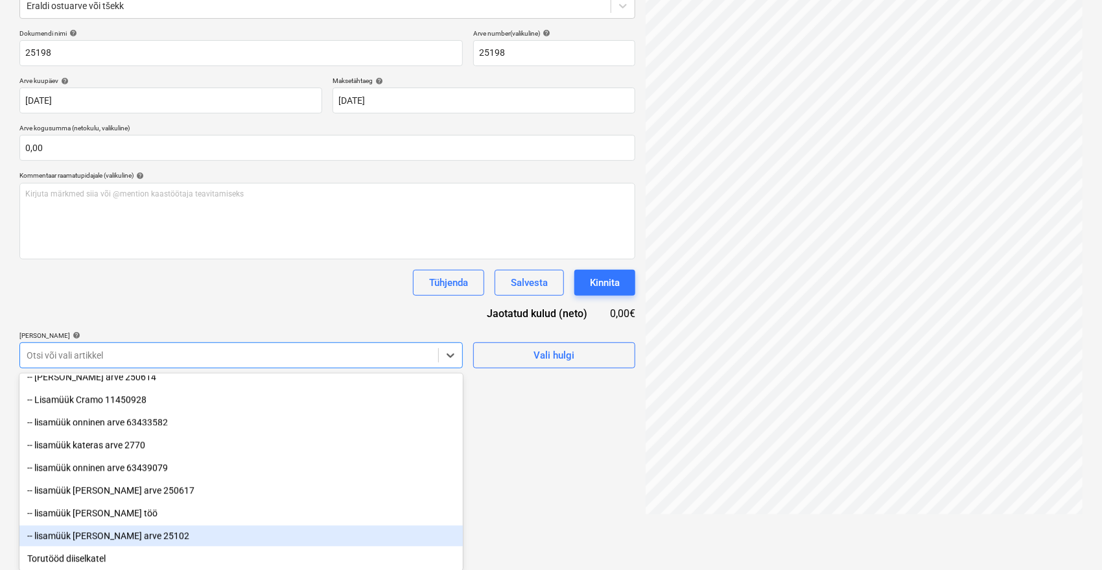
click at [157, 537] on div "-- lisamüük [PERSON_NAME] arve 25102" at bounding box center [240, 536] width 443 height 21
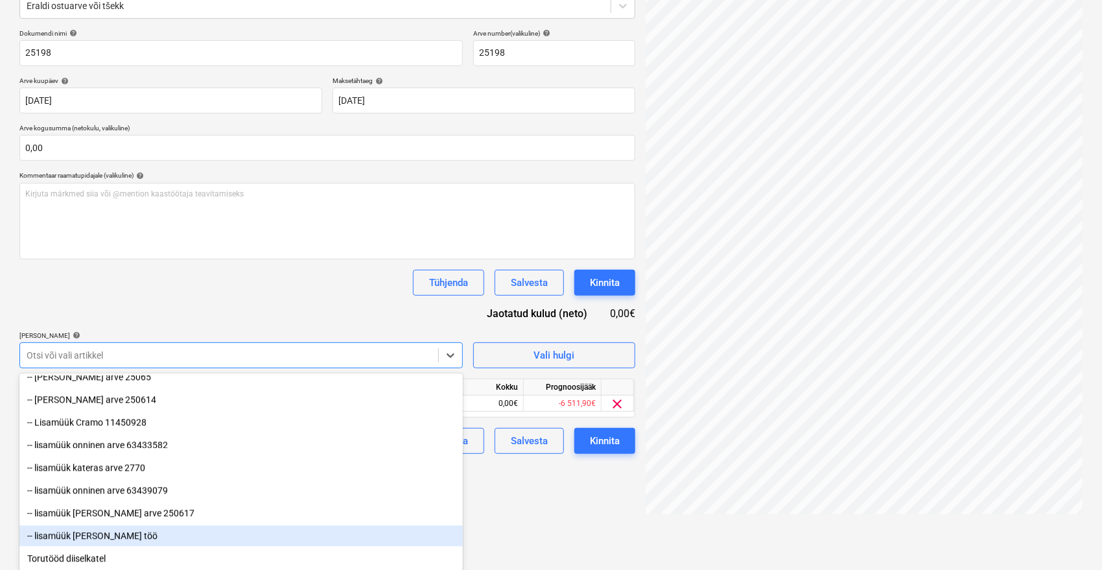
click at [266, 300] on div "Dokumendi nimi help 25198 Arve number (valikuline) help 25198 Arve kuupäev help…" at bounding box center [327, 241] width 616 height 425
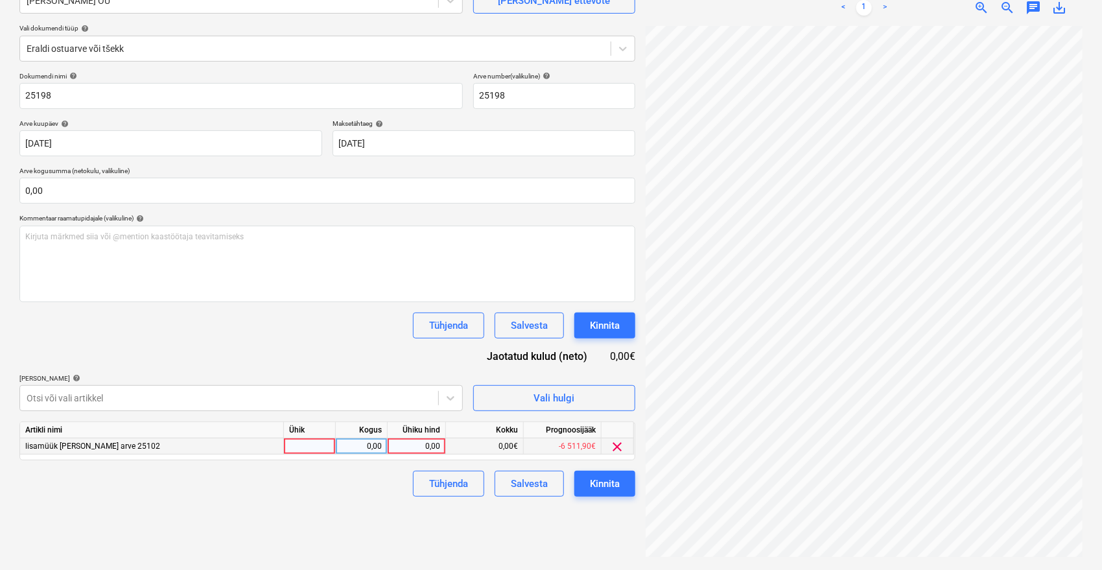
click at [425, 447] on div "0,00" at bounding box center [416, 446] width 47 height 16
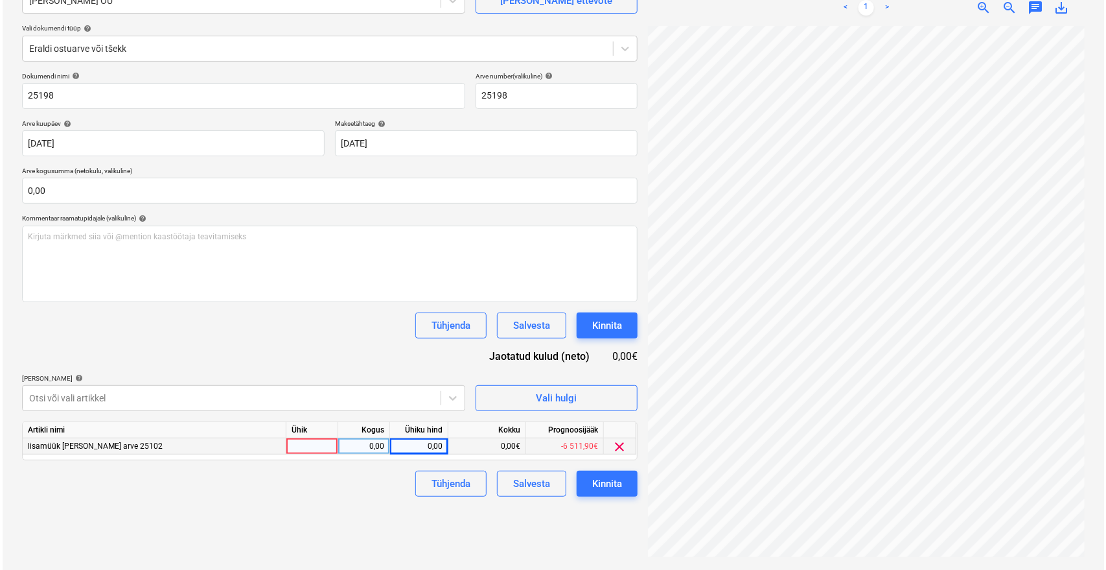
scroll to position [158, 52]
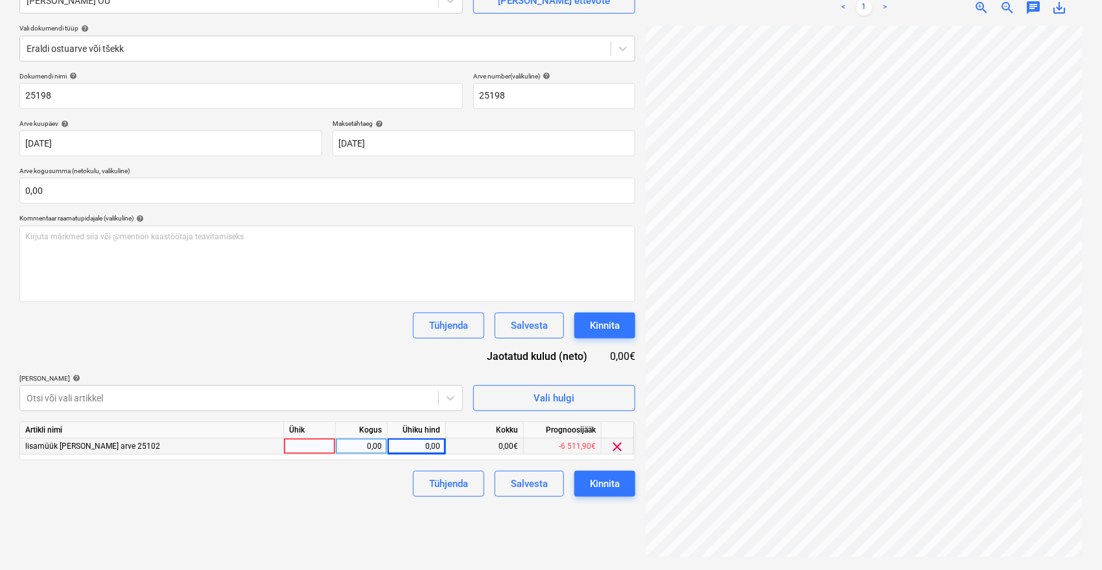
click at [424, 445] on div "0,00" at bounding box center [416, 446] width 47 height 16
type input "7853,79"
click at [356, 539] on div "Failide konteerimine Vali ettevõte Vara Saeveski OÜ [PERSON_NAME] uus ettevõte …" at bounding box center [327, 249] width 626 height 629
click at [614, 488] on div "Kinnita" at bounding box center [605, 483] width 30 height 17
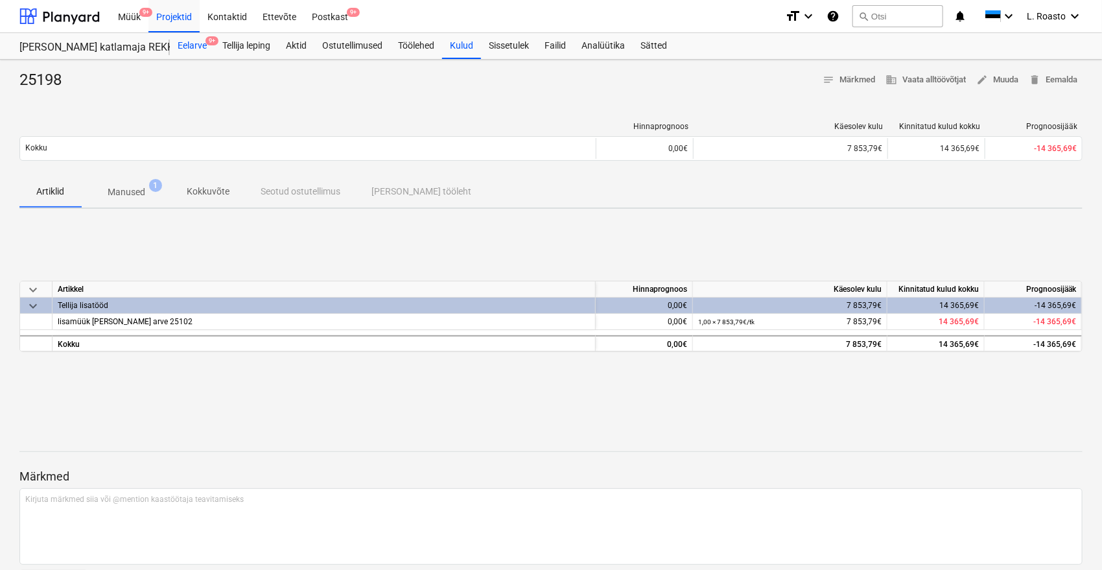
click at [203, 47] on div "Eelarve 9+" at bounding box center [192, 46] width 45 height 26
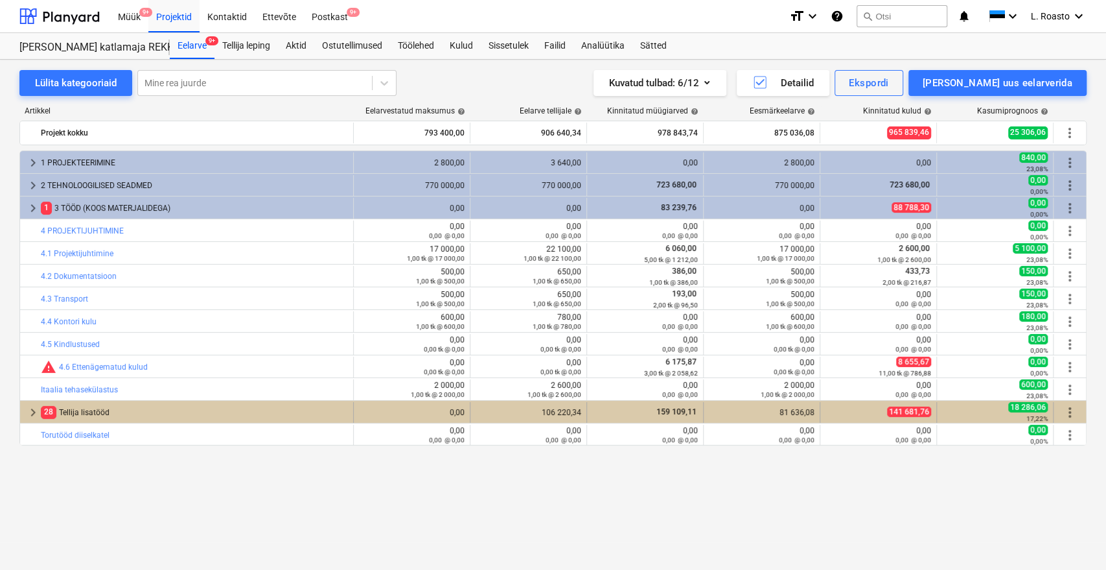
click at [83, 414] on div "28 Tellija lisatööd" at bounding box center [194, 412] width 307 height 21
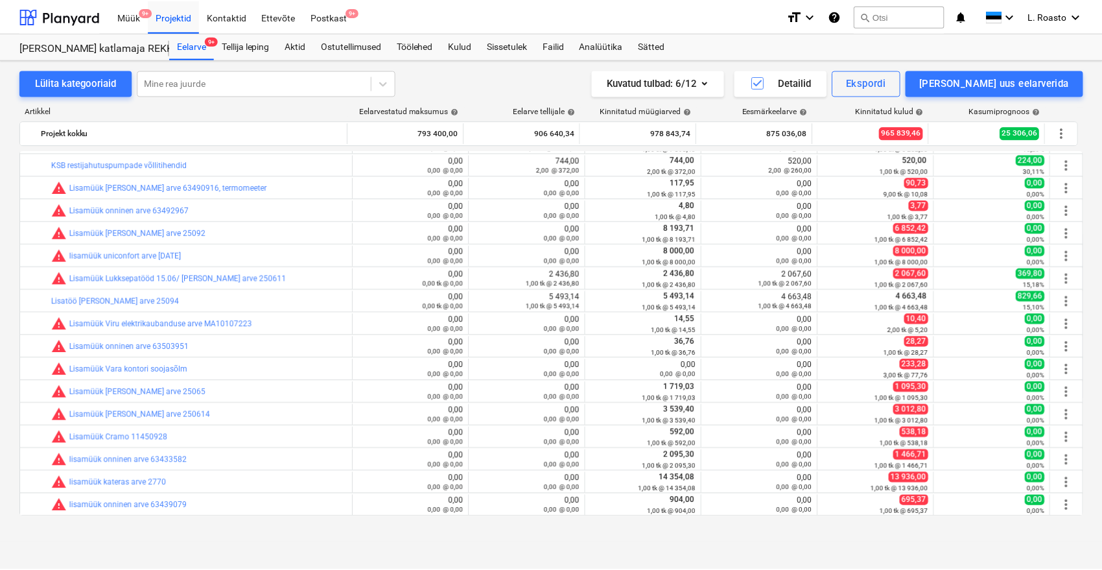
scroll to position [996, 0]
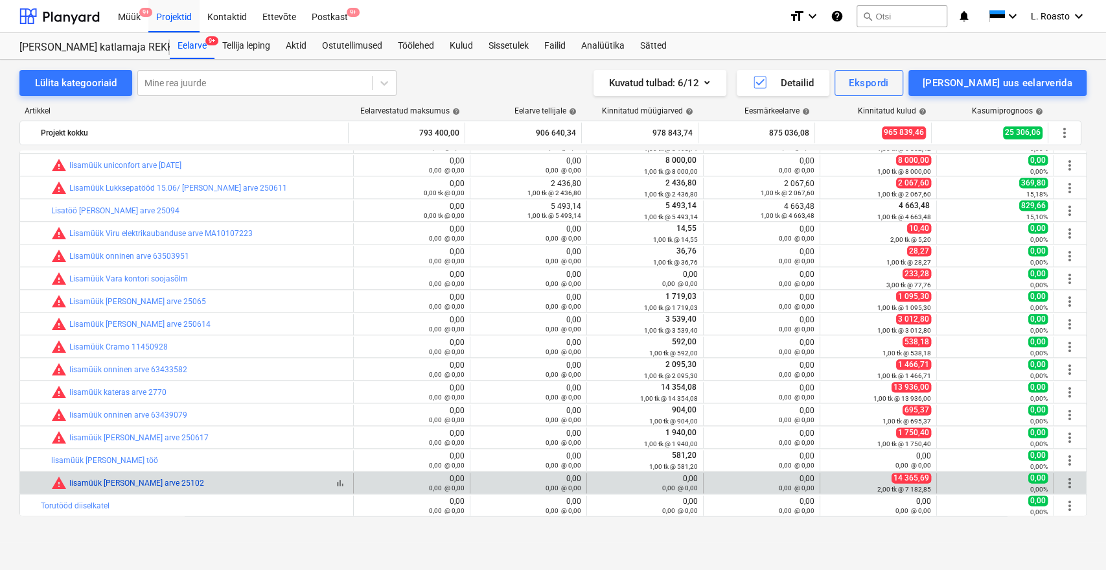
click at [134, 484] on link "lisamüük [PERSON_NAME] arve 25102" at bounding box center [136, 482] width 135 height 9
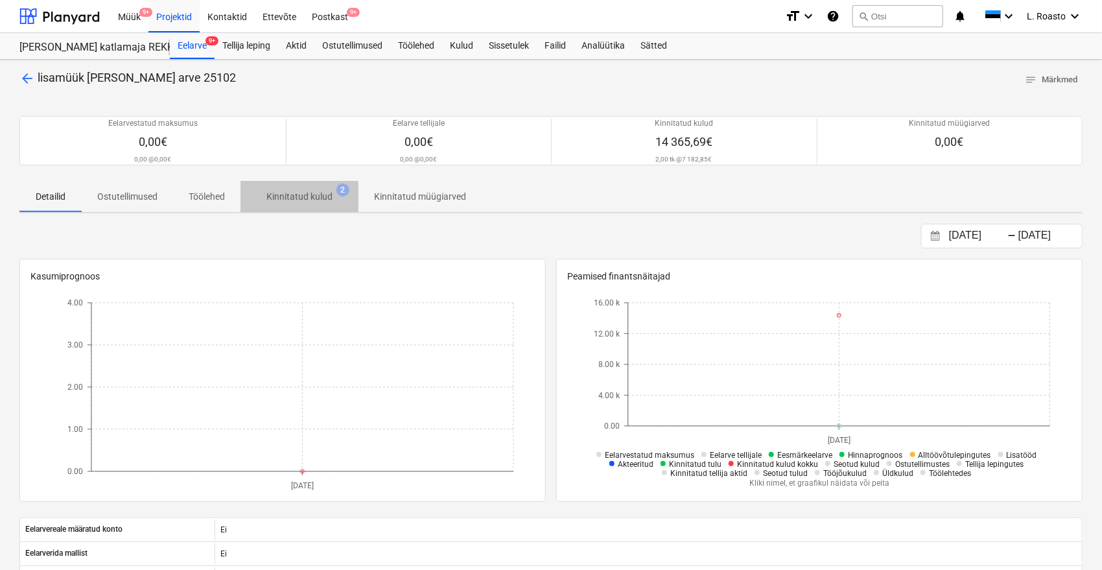
click at [314, 192] on p "Kinnitatud kulud" at bounding box center [299, 197] width 66 height 14
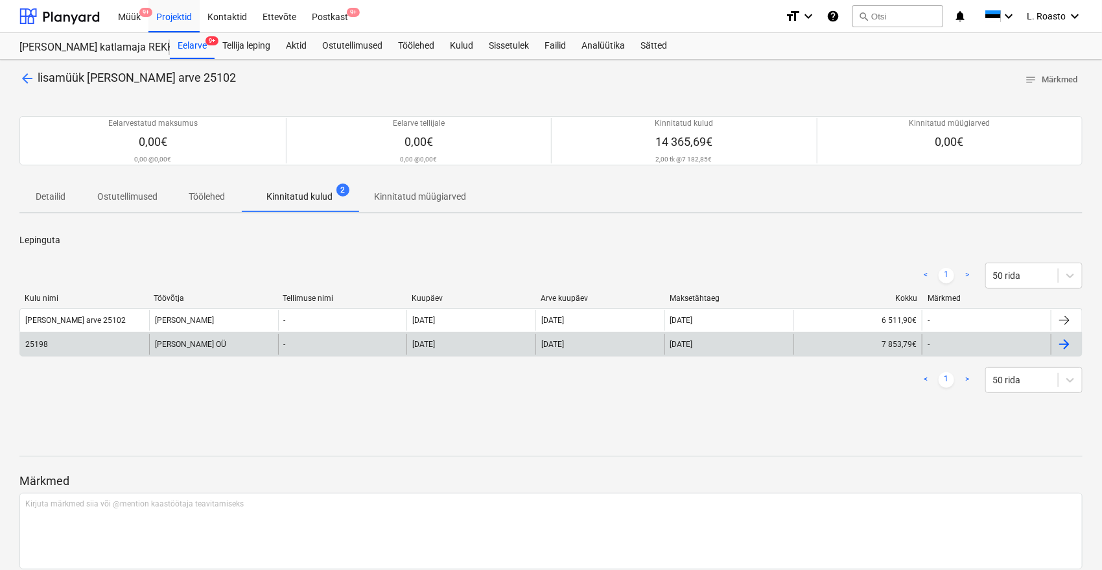
click at [100, 349] on div "25198" at bounding box center [84, 344] width 129 height 21
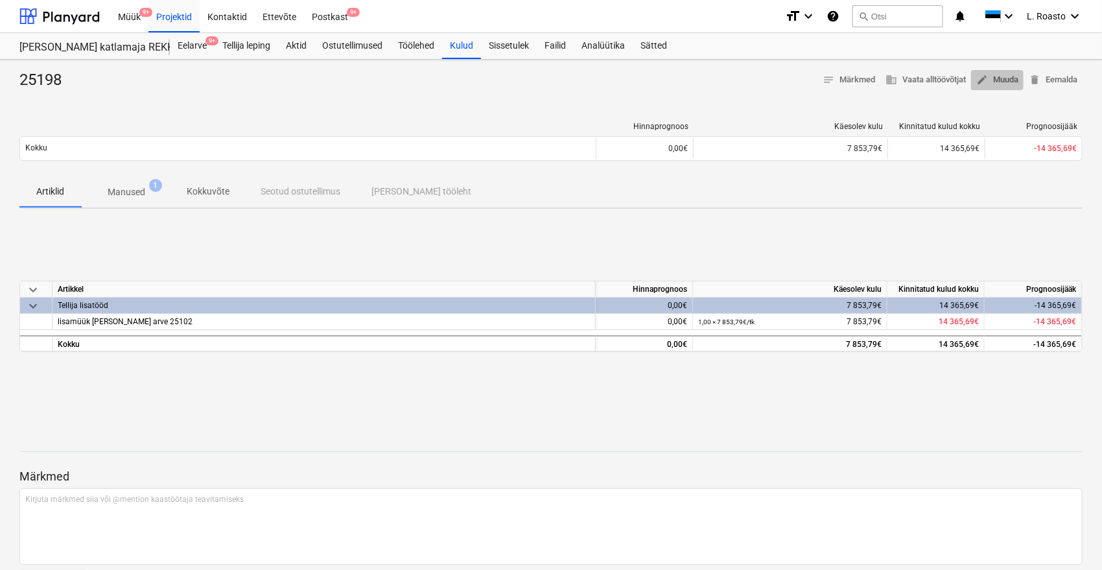
click at [994, 80] on span "edit Muuda" at bounding box center [997, 80] width 42 height 15
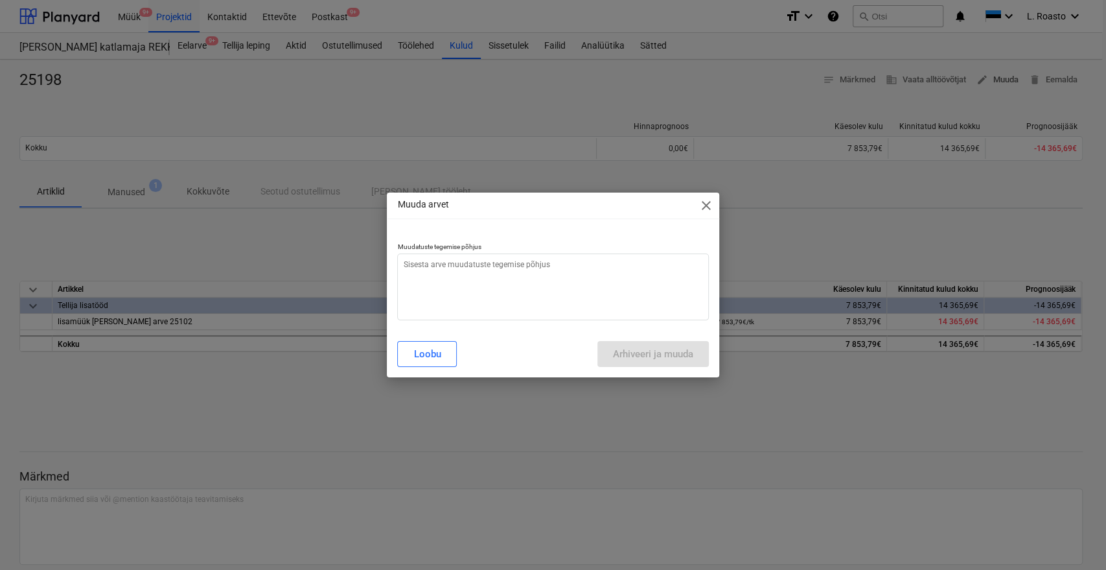
type textarea "x"
click at [566, 299] on textarea at bounding box center [552, 286] width 311 height 67
type textarea "v"
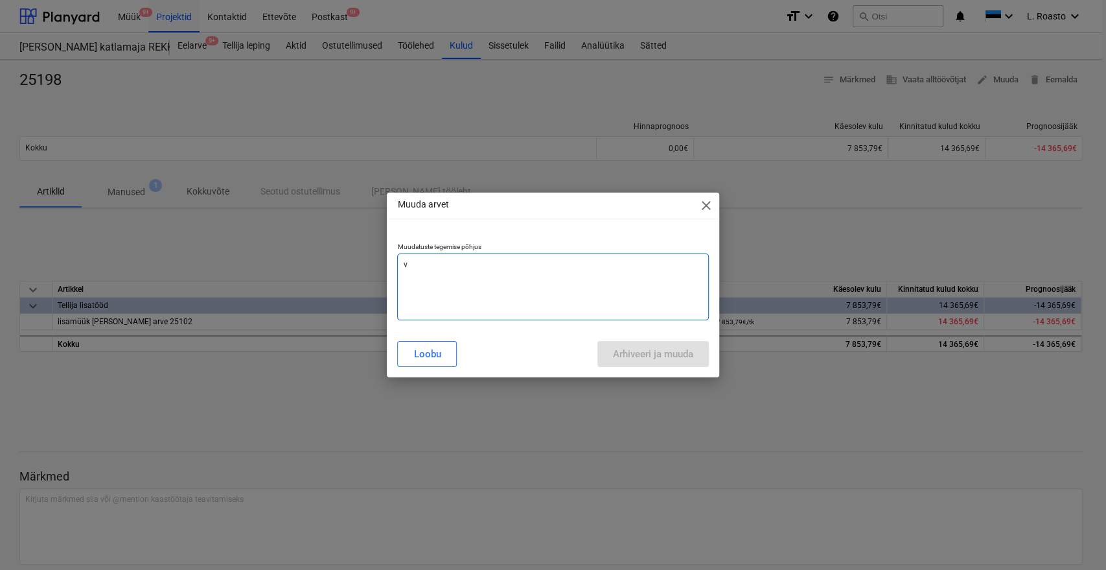
type textarea "x"
type textarea "va"
type textarea "x"
type textarea "vaj"
type textarea "x"
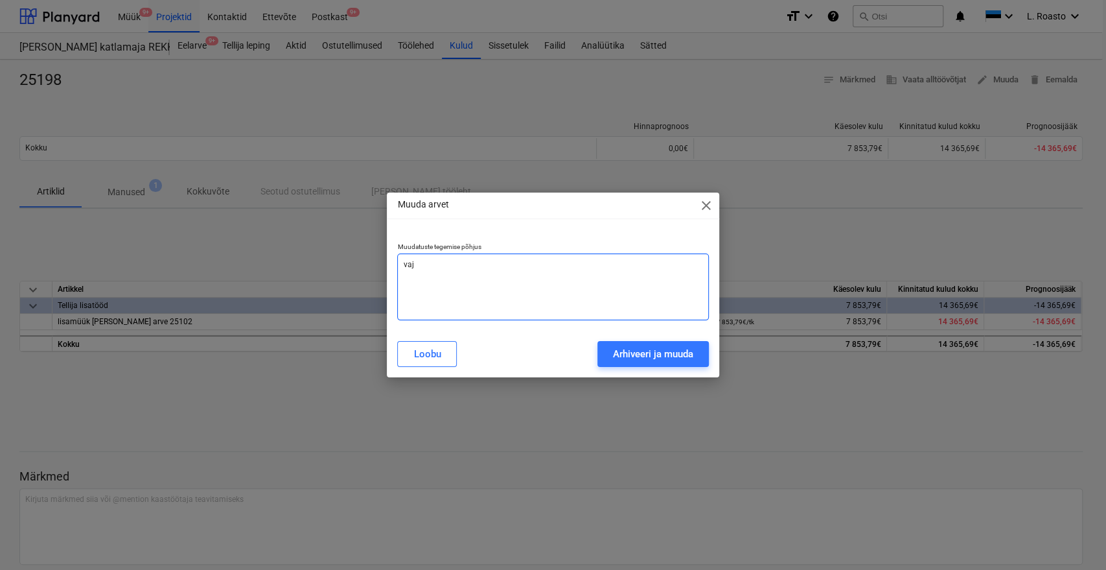
type textarea "vaja"
type textarea "x"
type textarea "vaja"
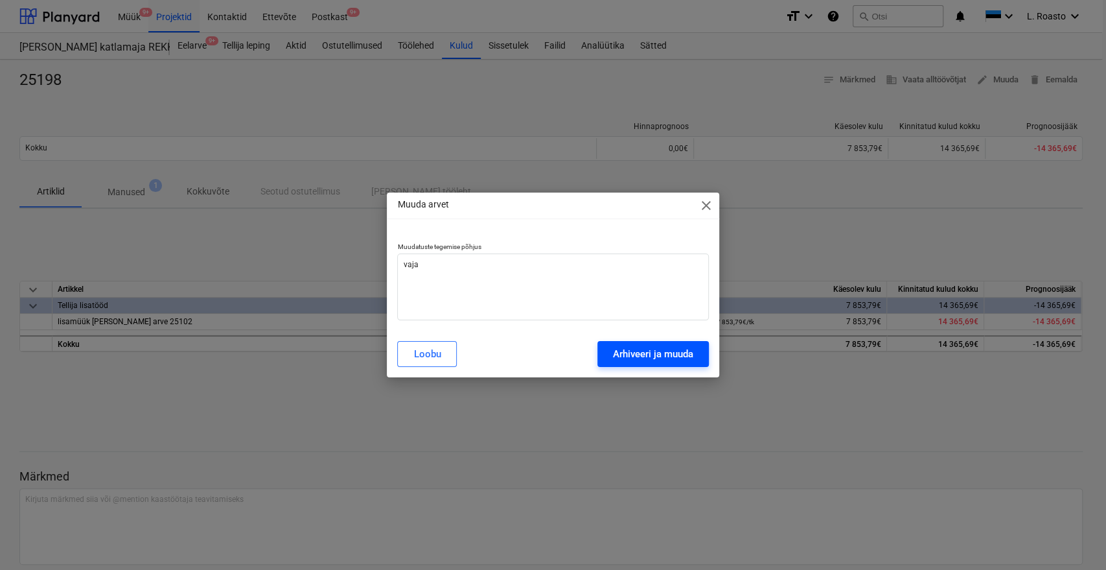
click at [642, 356] on div "Arhiveeri ja muuda" at bounding box center [653, 353] width 80 height 17
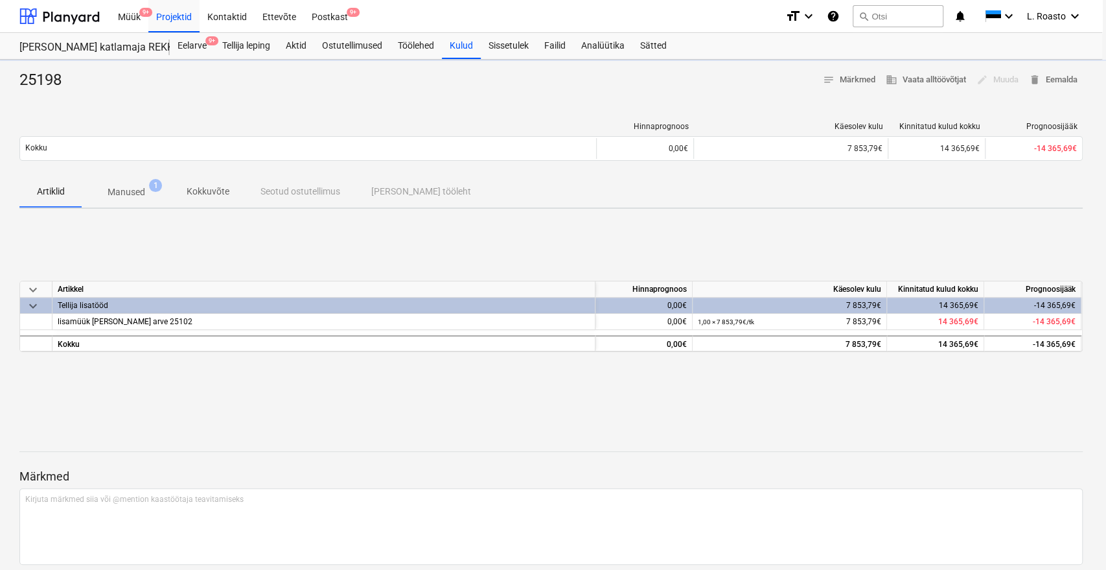
type textarea "x"
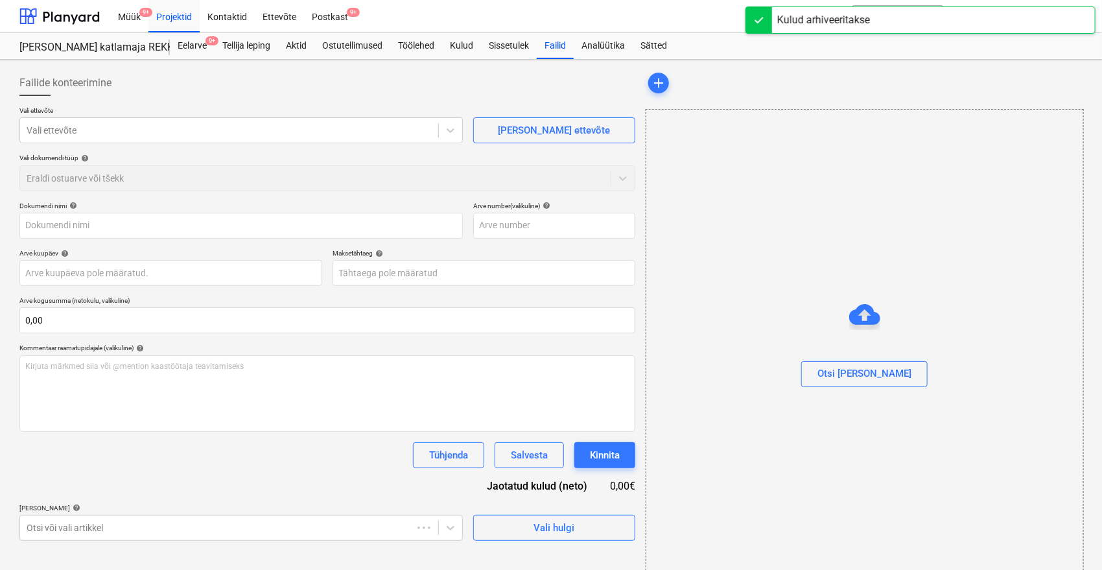
type input "25198"
type input "[DATE]"
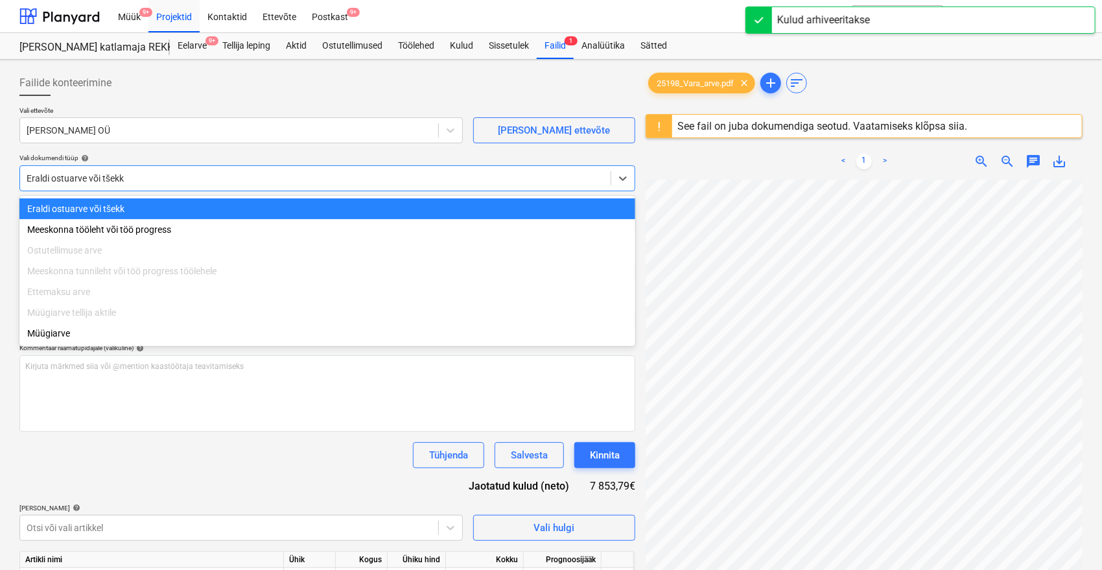
click at [121, 177] on div at bounding box center [316, 178] width 578 height 13
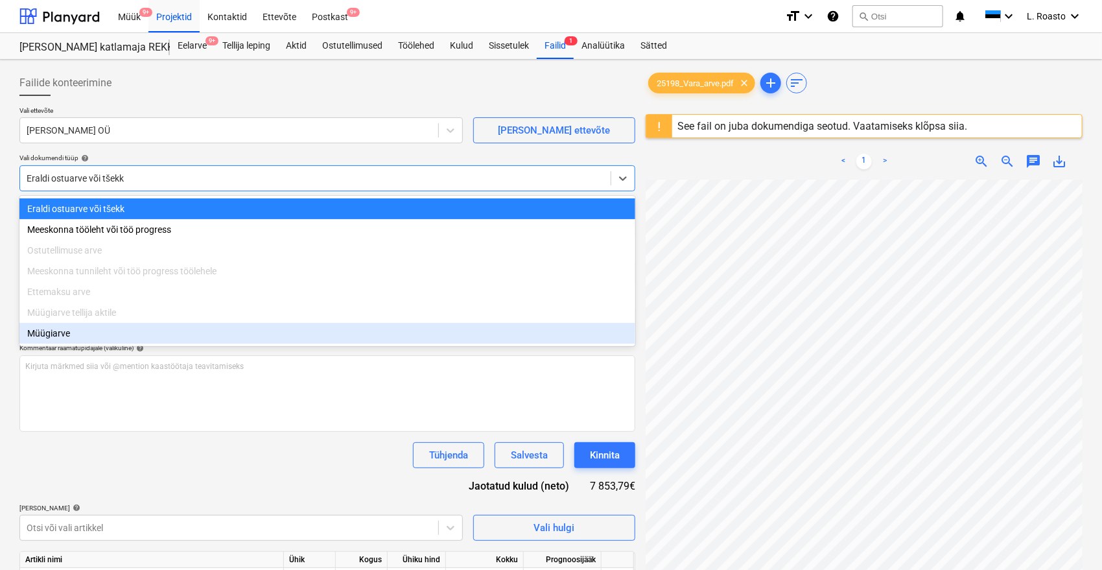
click at [62, 334] on div "Müügiarve" at bounding box center [327, 333] width 616 height 21
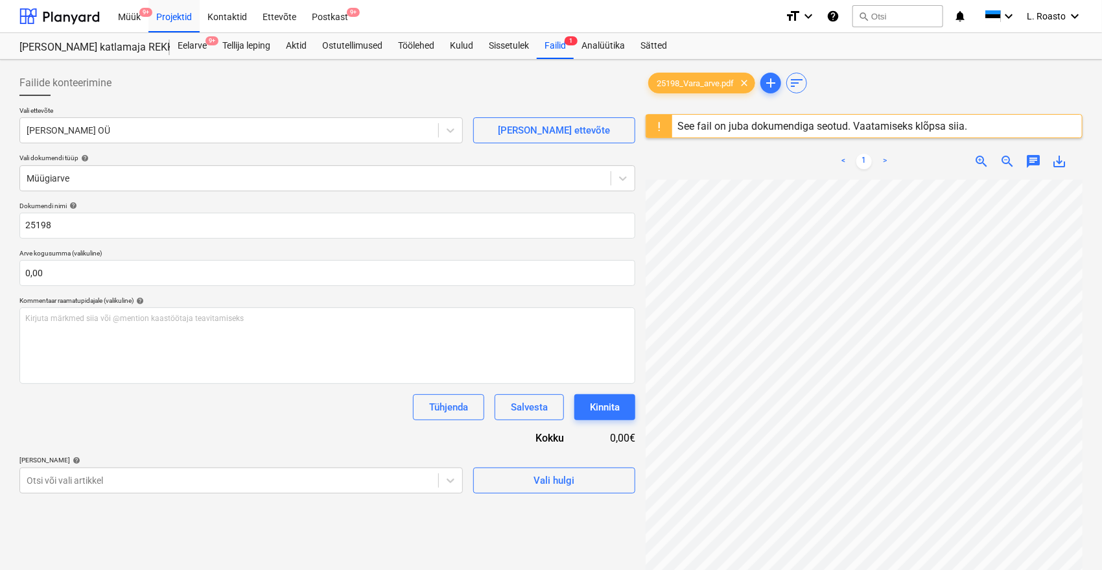
click at [111, 416] on div "Tühjenda Salvesta Kinnita" at bounding box center [327, 407] width 616 height 26
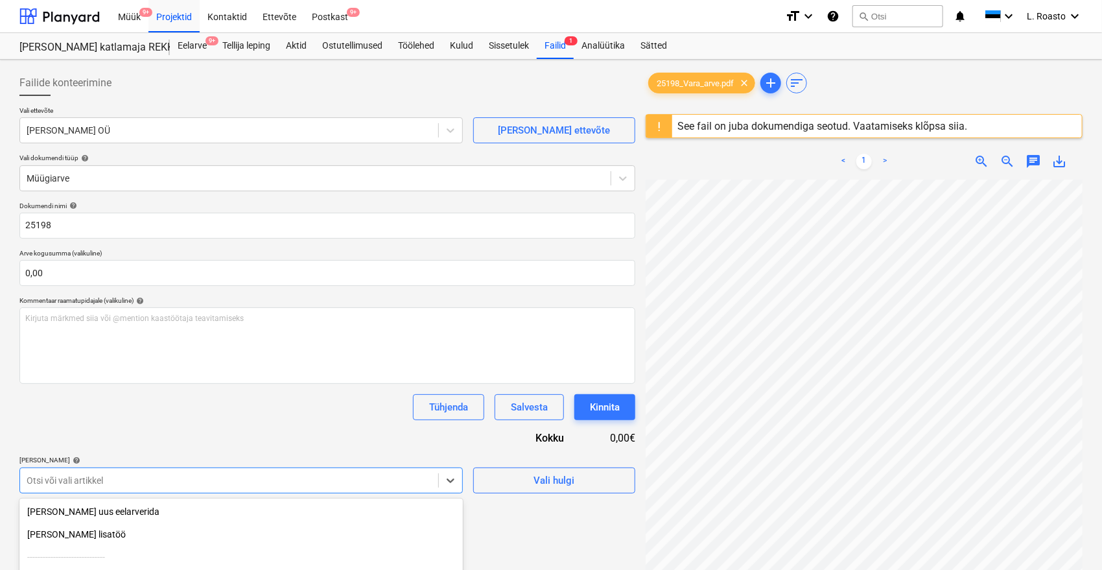
scroll to position [130, 0]
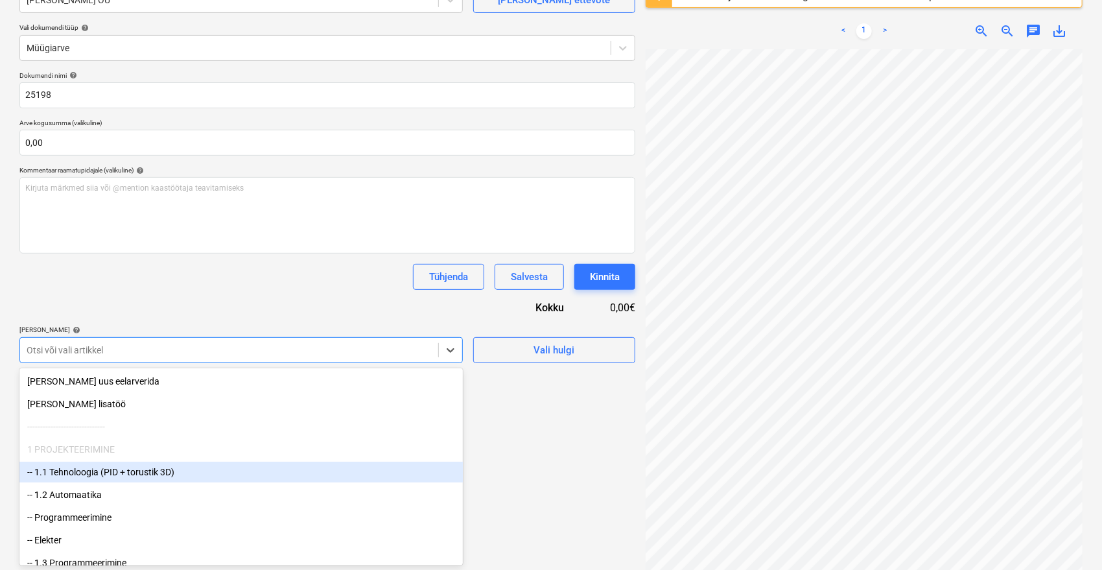
click at [132, 439] on body "Müük 9+ Projektid Kontaktid Ettevõte Postkast 9+ format_size keyboard_arrow_dow…" at bounding box center [551, 155] width 1102 height 570
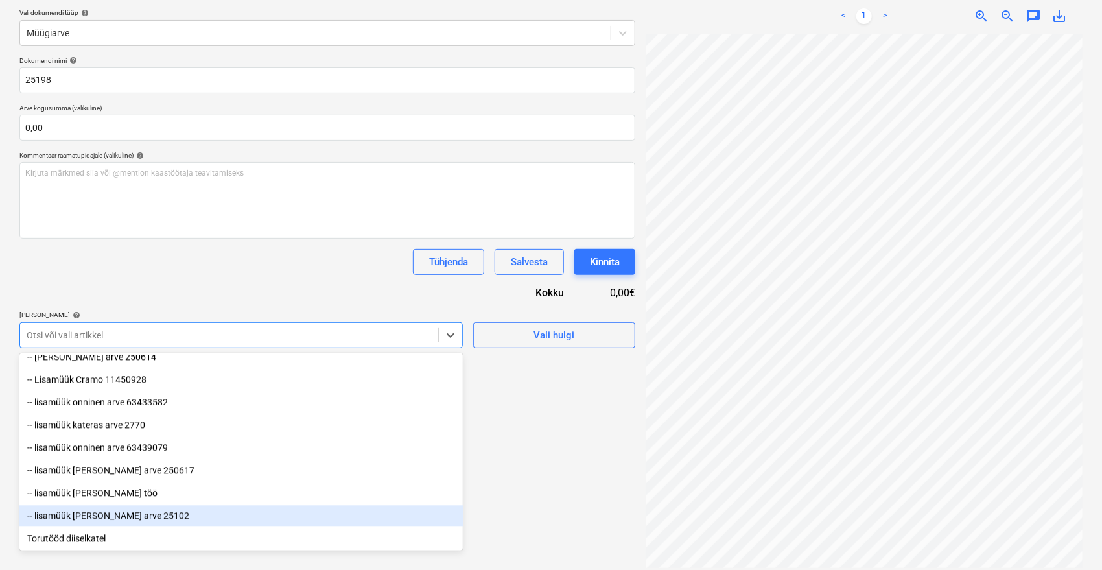
scroll to position [154, 0]
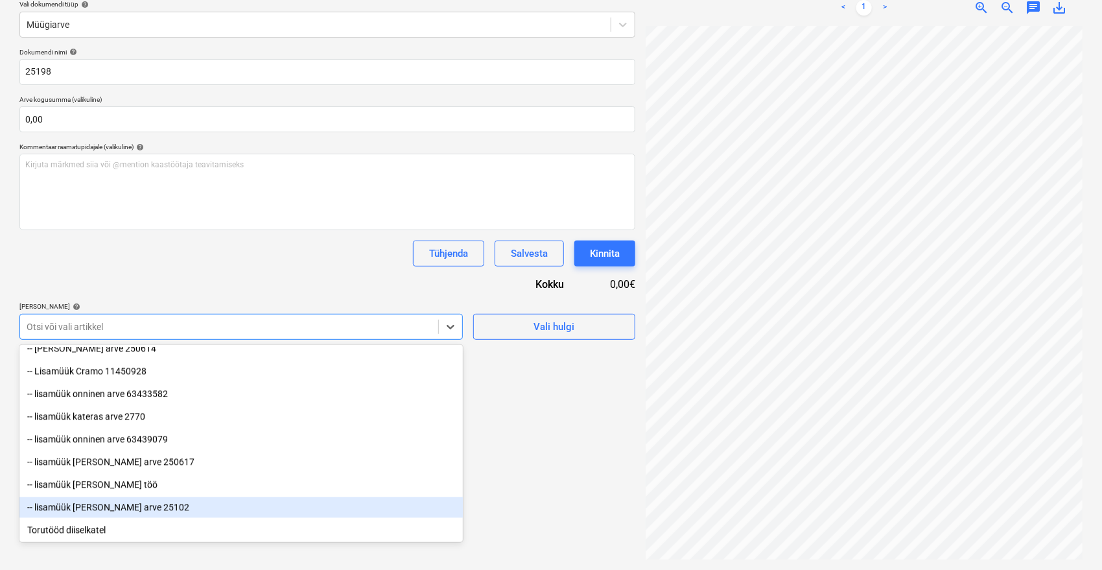
click at [148, 508] on div "-- lisamüük [PERSON_NAME] arve 25102" at bounding box center [240, 507] width 443 height 21
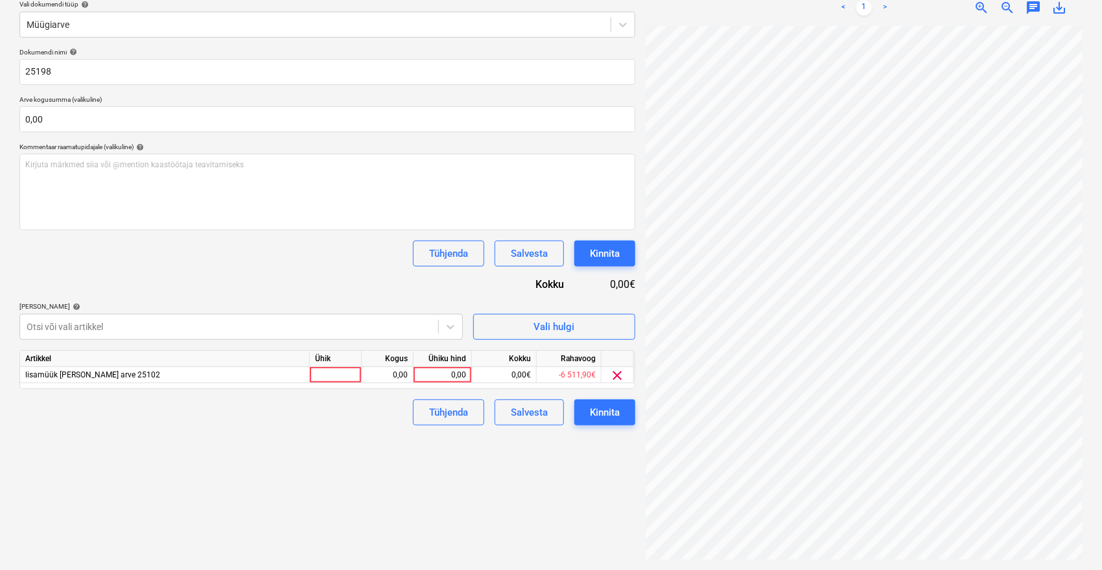
click at [180, 270] on div "Dokumendi nimi help 25198 Arve kogusumma (valikuline) 0,00 Kommentaar raamatupi…" at bounding box center [327, 236] width 616 height 377
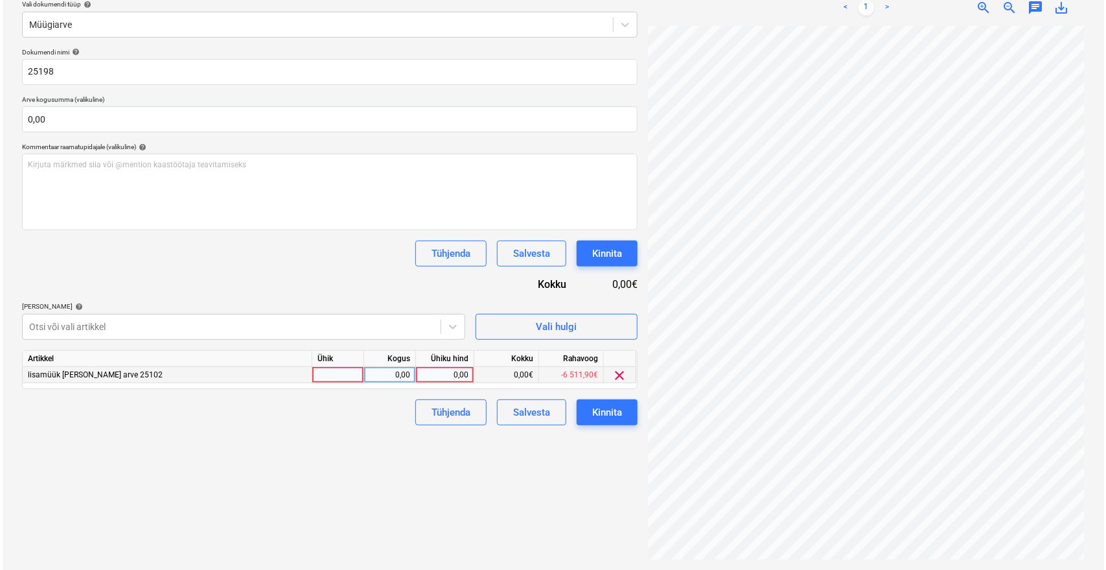
scroll to position [45, 52]
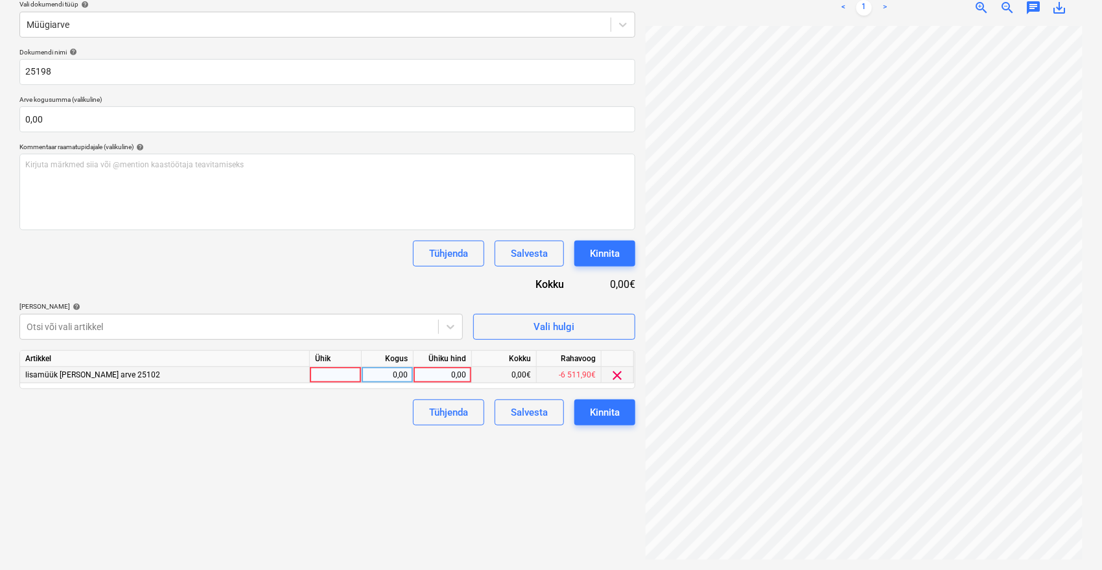
click at [448, 370] on div "0,00" at bounding box center [442, 375] width 47 height 16
type input "7853,79"
click at [450, 519] on div "Failide konteerimine Vali ettevõte Vara Saeveski OÜ [PERSON_NAME] uus ettevõte …" at bounding box center [327, 237] width 626 height 653
click at [619, 412] on div "Kinnita" at bounding box center [605, 412] width 30 height 17
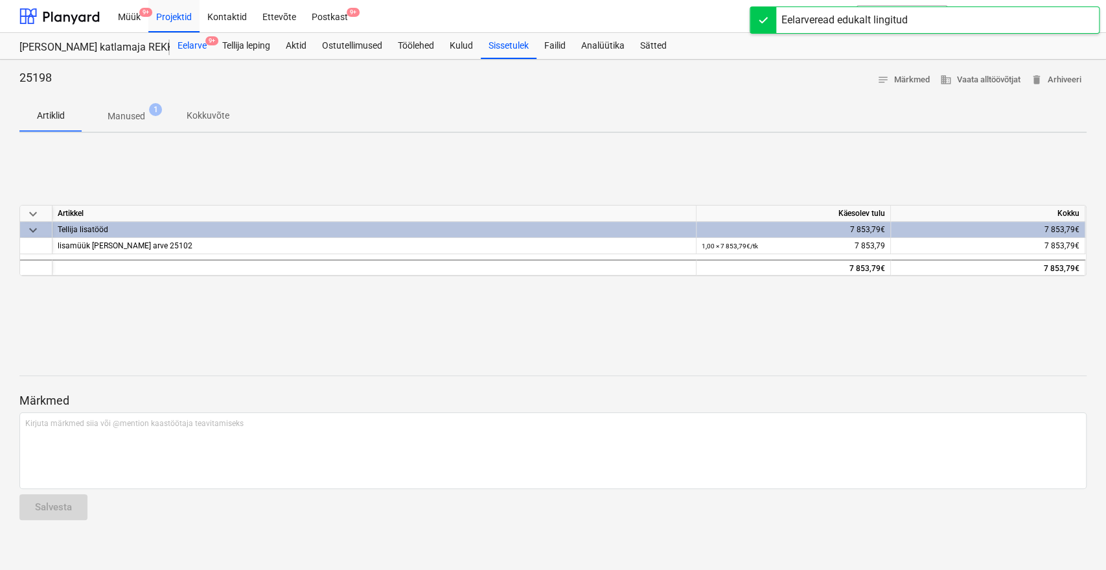
click at [192, 41] on div "Eelarve 9+" at bounding box center [192, 46] width 45 height 26
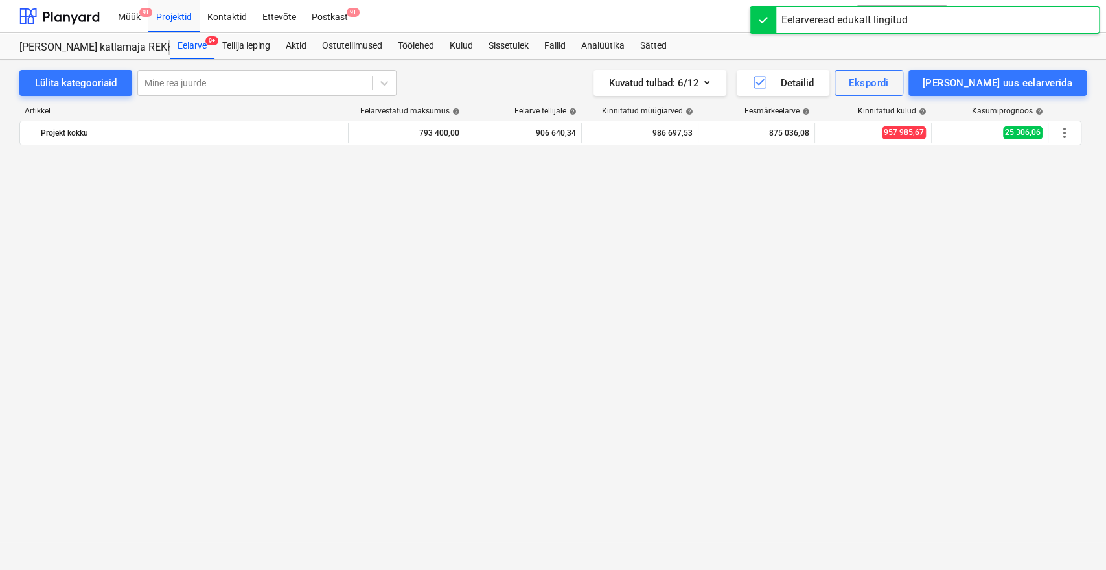
scroll to position [996, 0]
